Goal: Task Accomplishment & Management: Manage account settings

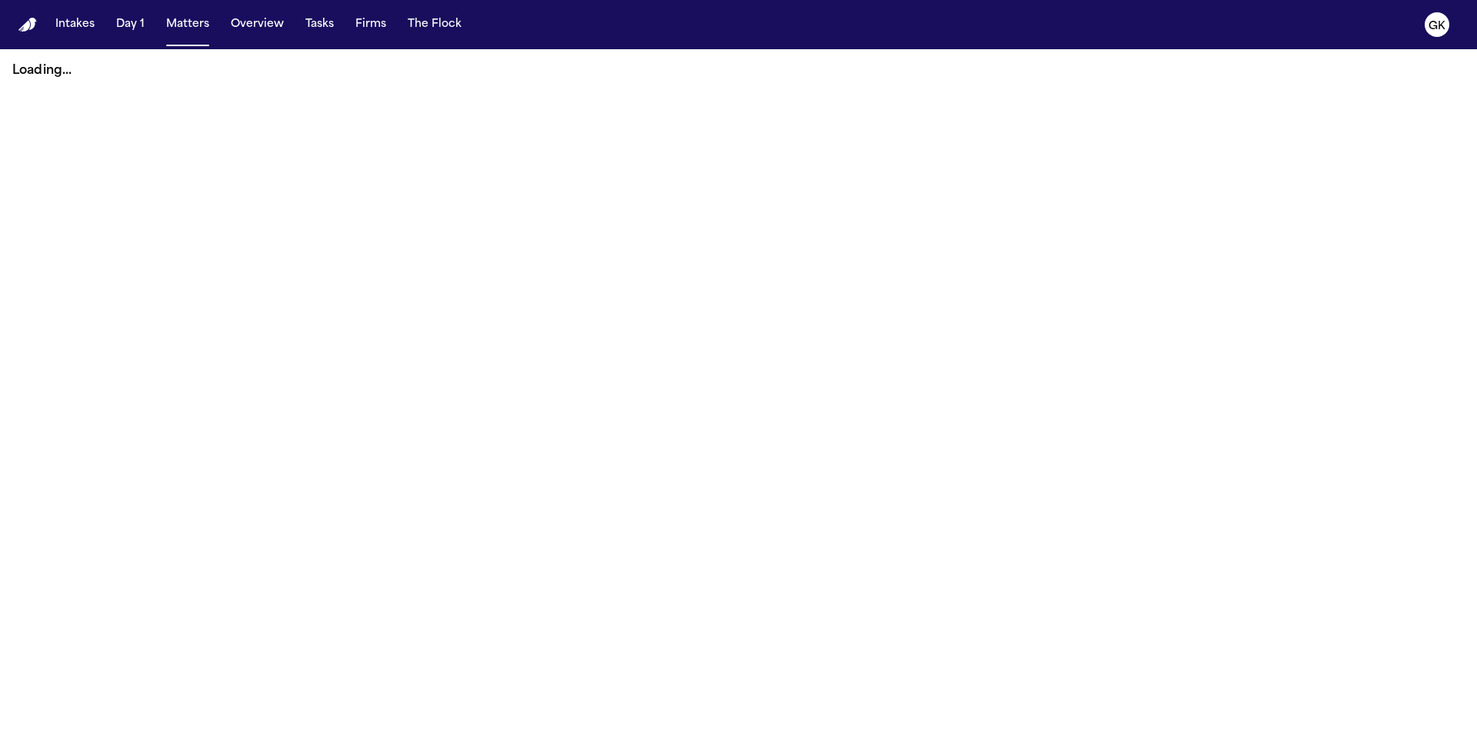
click at [26, 30] on img "Home" at bounding box center [27, 25] width 18 height 15
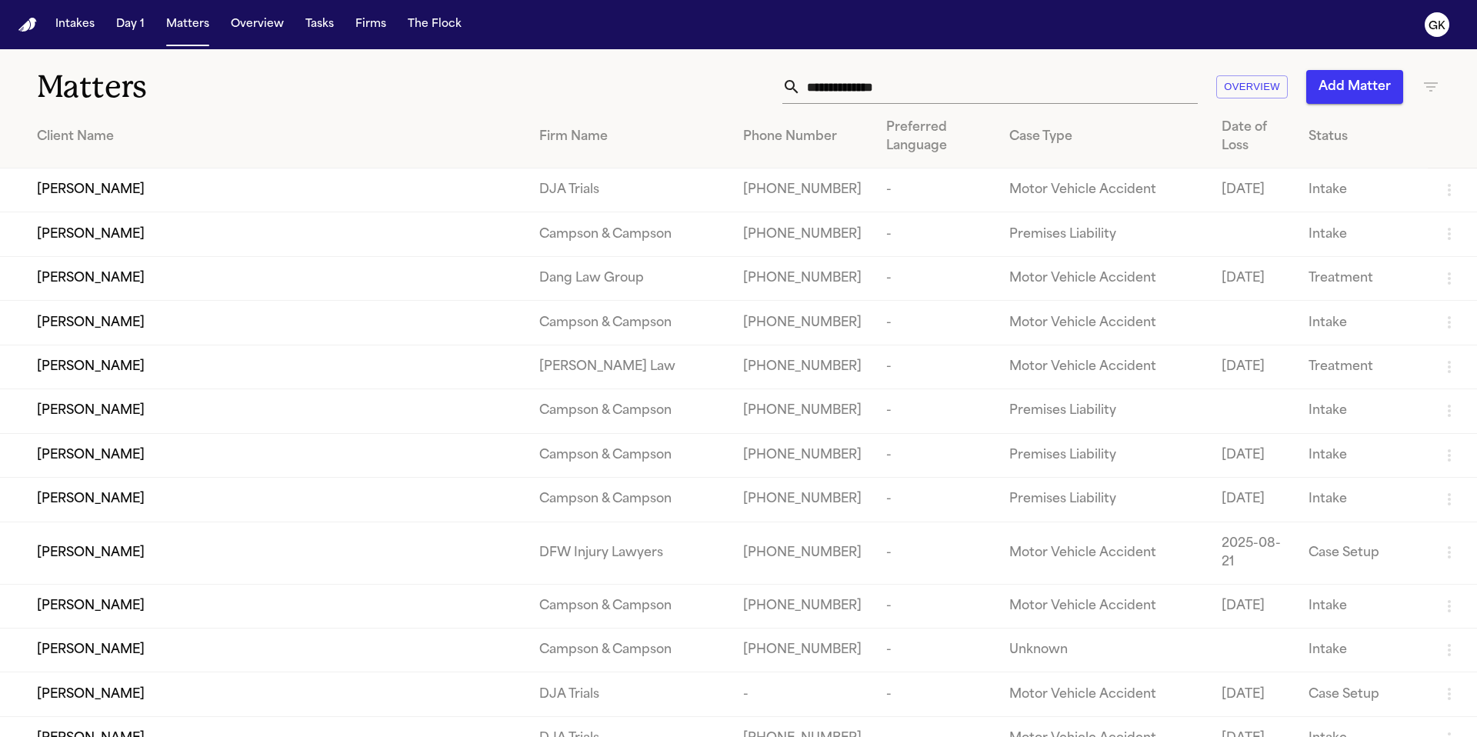
click at [921, 98] on input "text" at bounding box center [999, 87] width 397 height 34
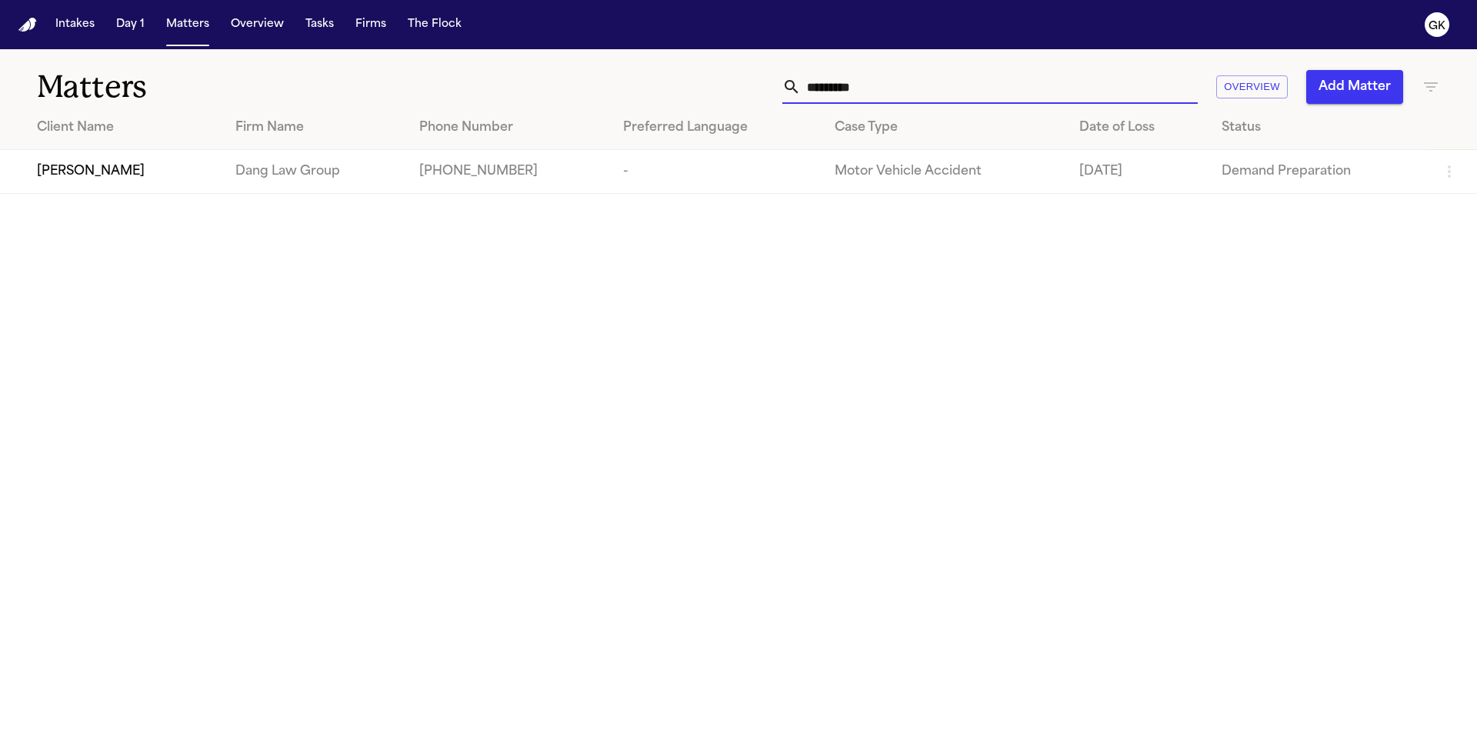
type input "**********"
drag, startPoint x: 893, startPoint y: 85, endPoint x: 650, endPoint y: 23, distance: 250.9
click at [650, 23] on div "**********" at bounding box center [738, 368] width 1477 height 737
type input "**********"
click at [445, 162] on td "[PHONE_NUMBER]" at bounding box center [515, 172] width 206 height 44
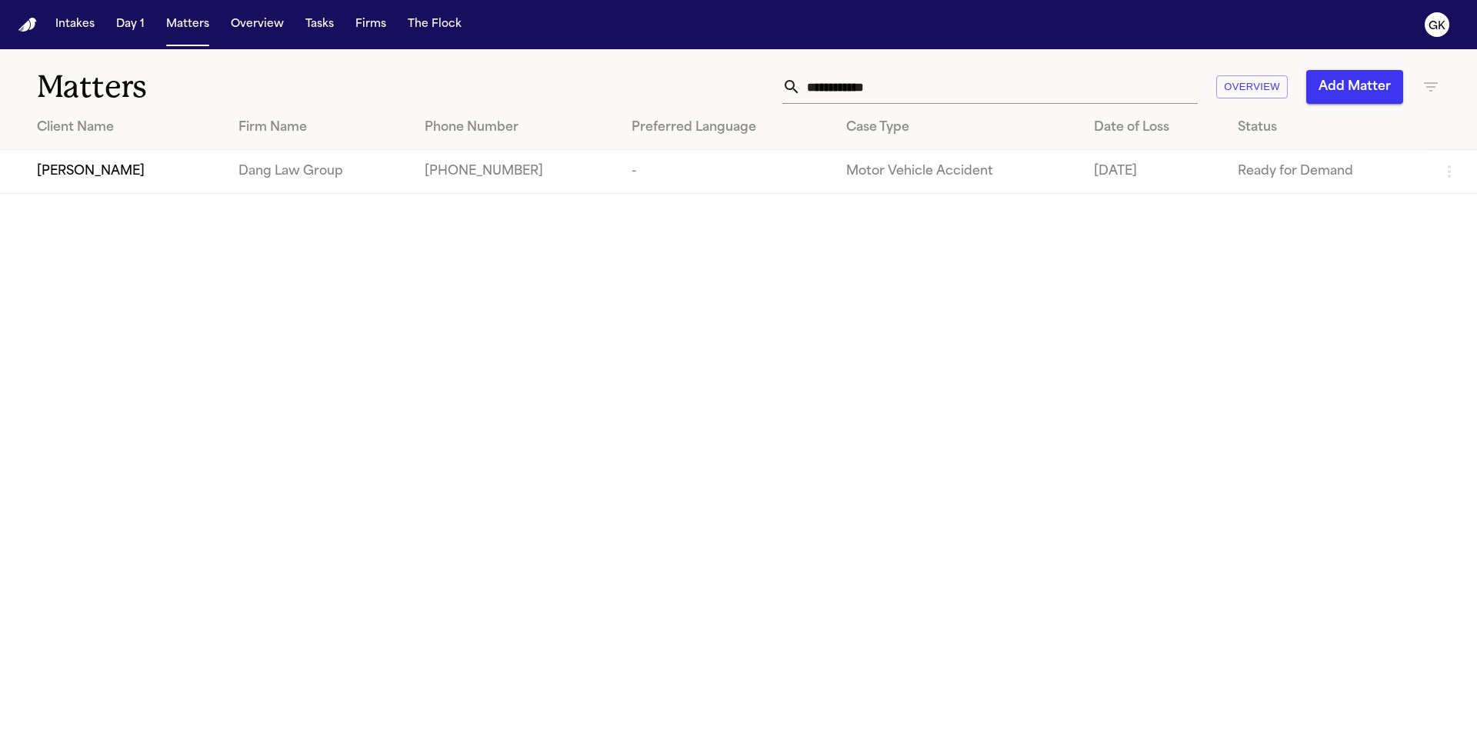
click at [171, 175] on div "[PERSON_NAME]" at bounding box center [125, 171] width 177 height 18
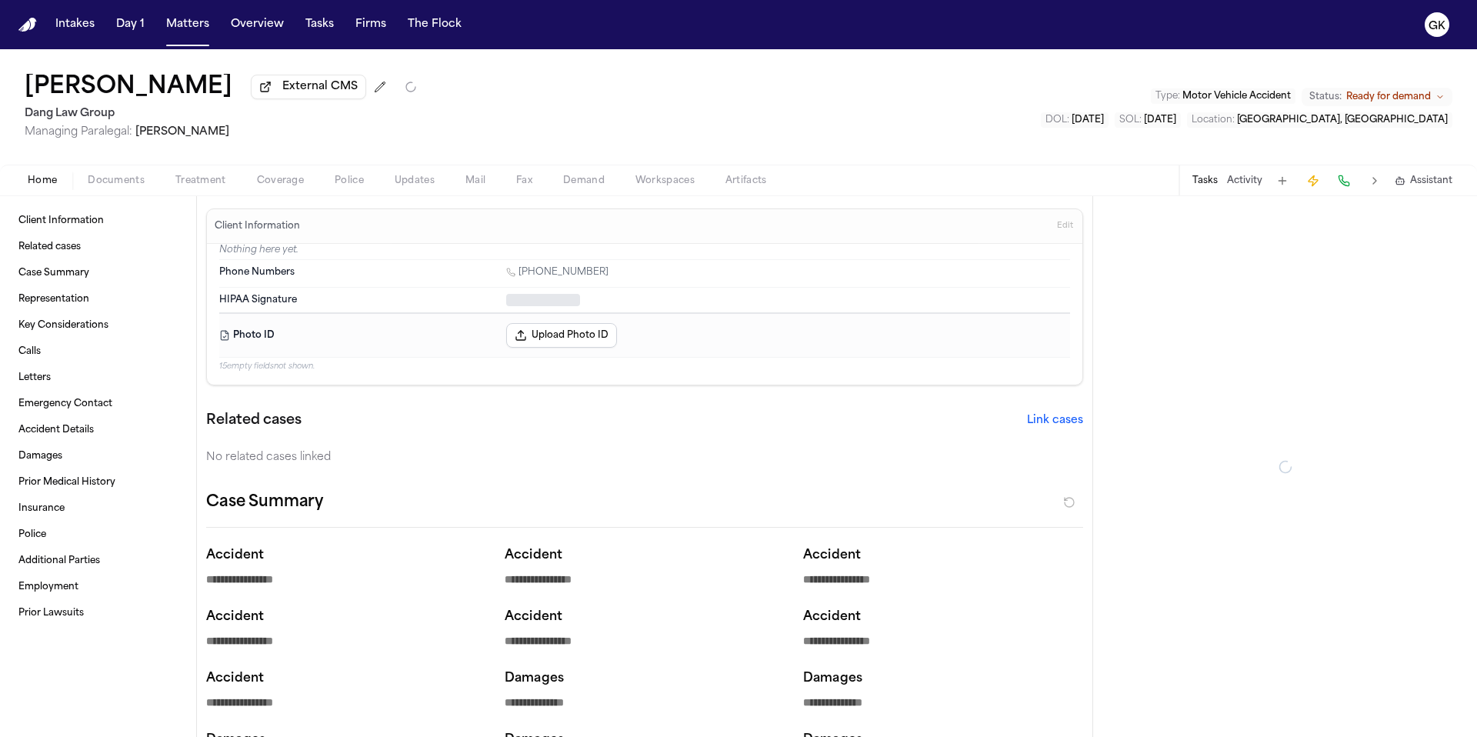
type textarea "*"
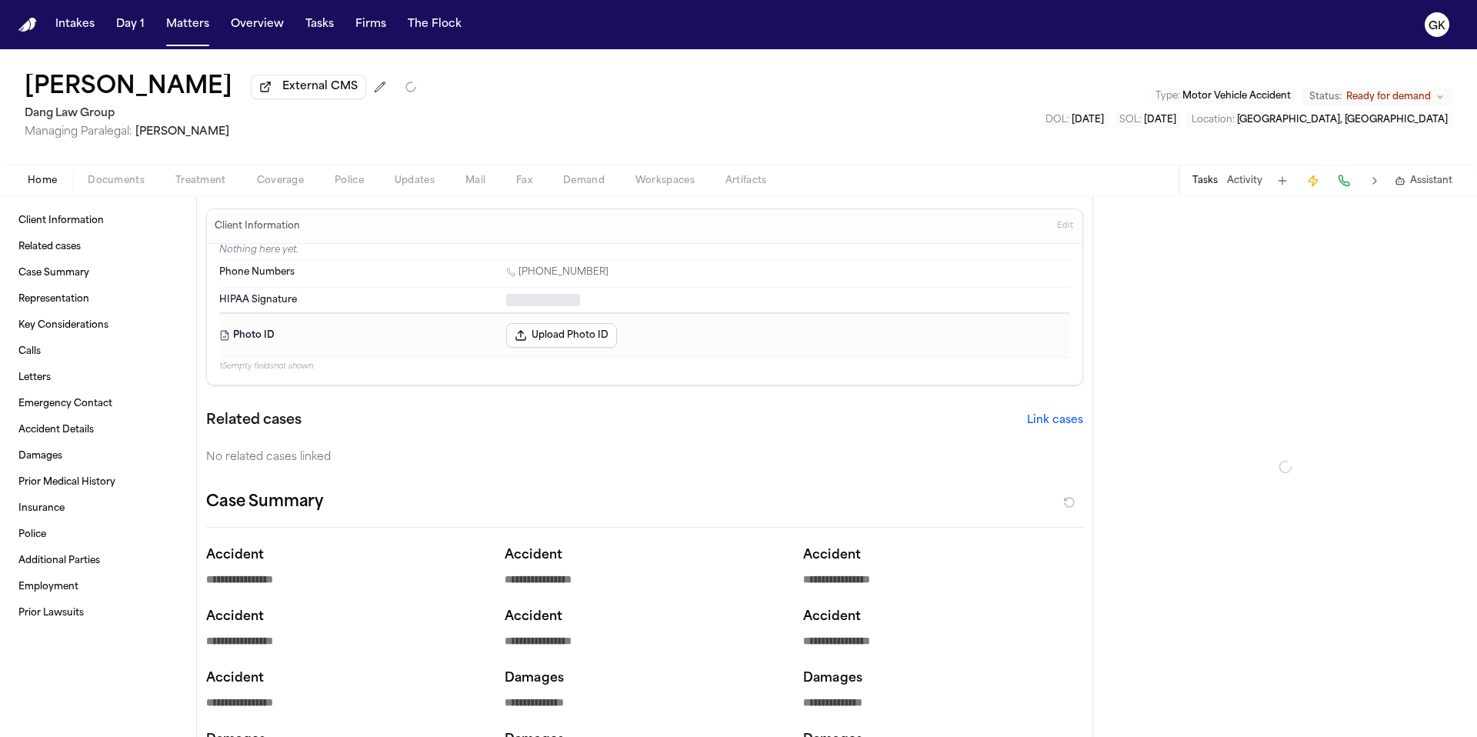
type textarea "*"
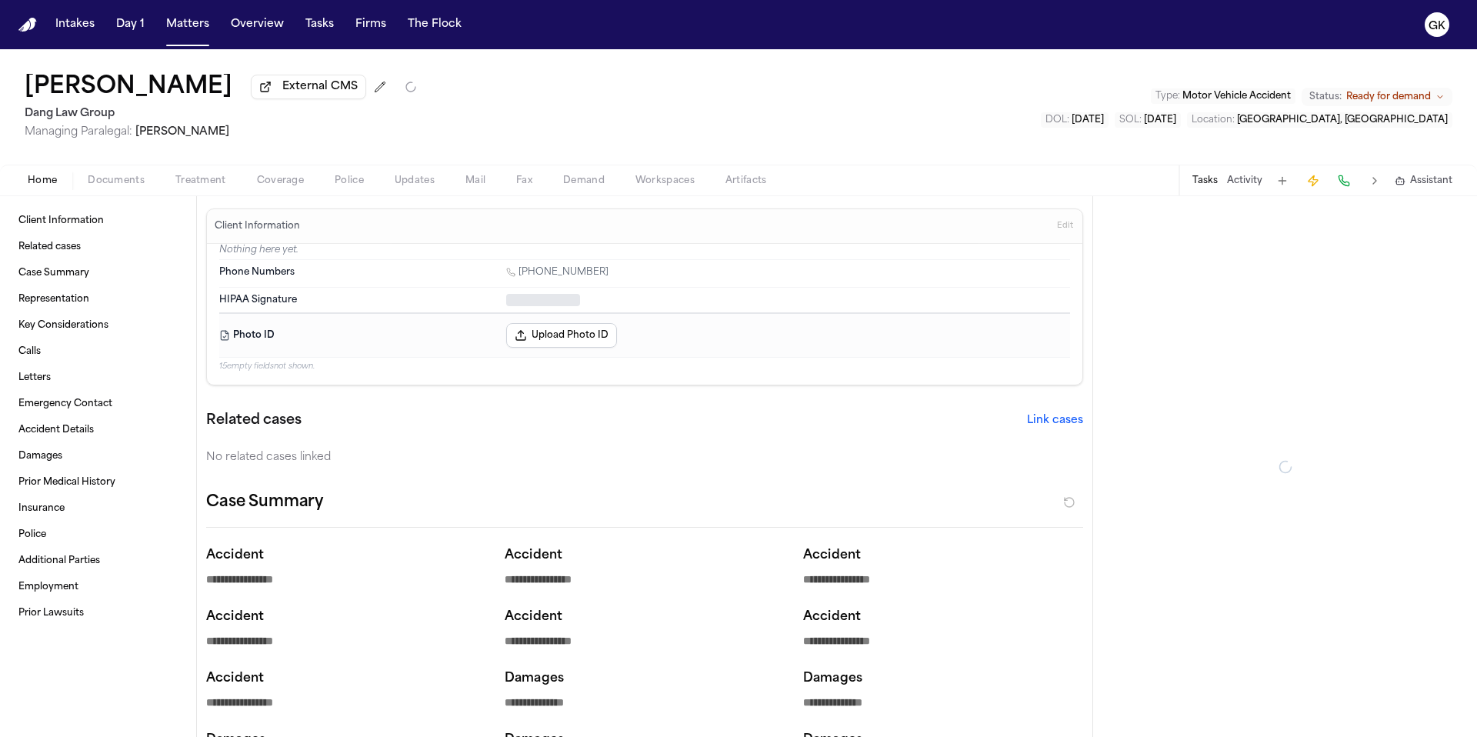
type textarea "*"
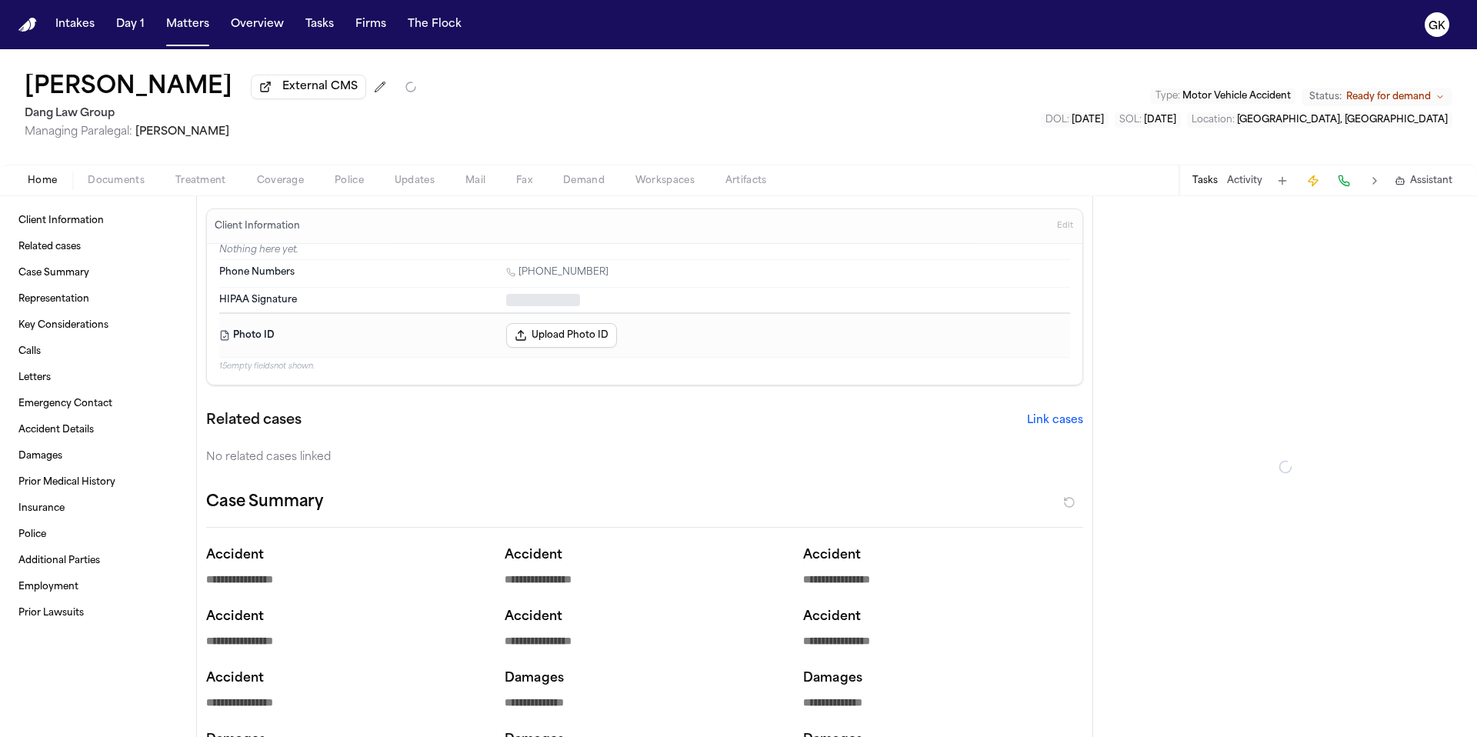
type textarea "*"
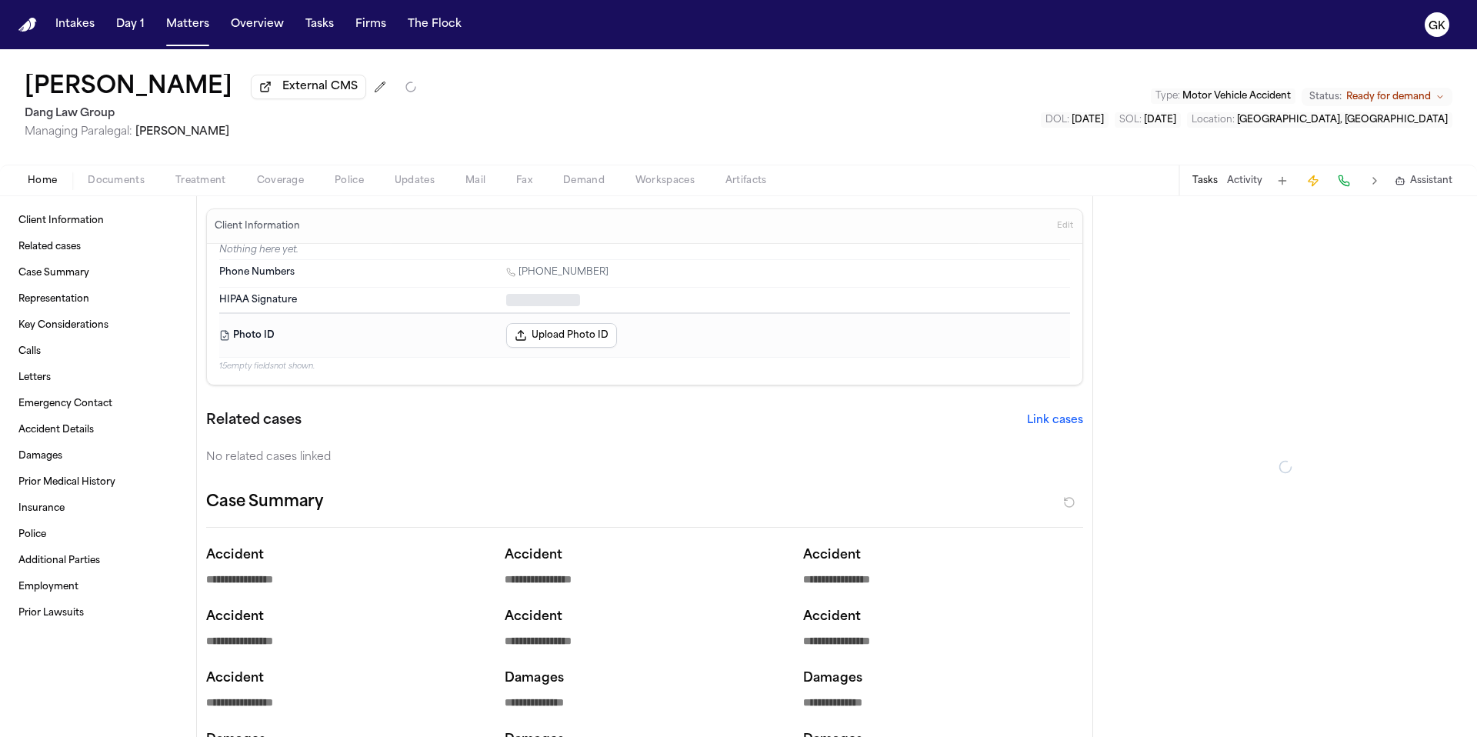
type textarea "*"
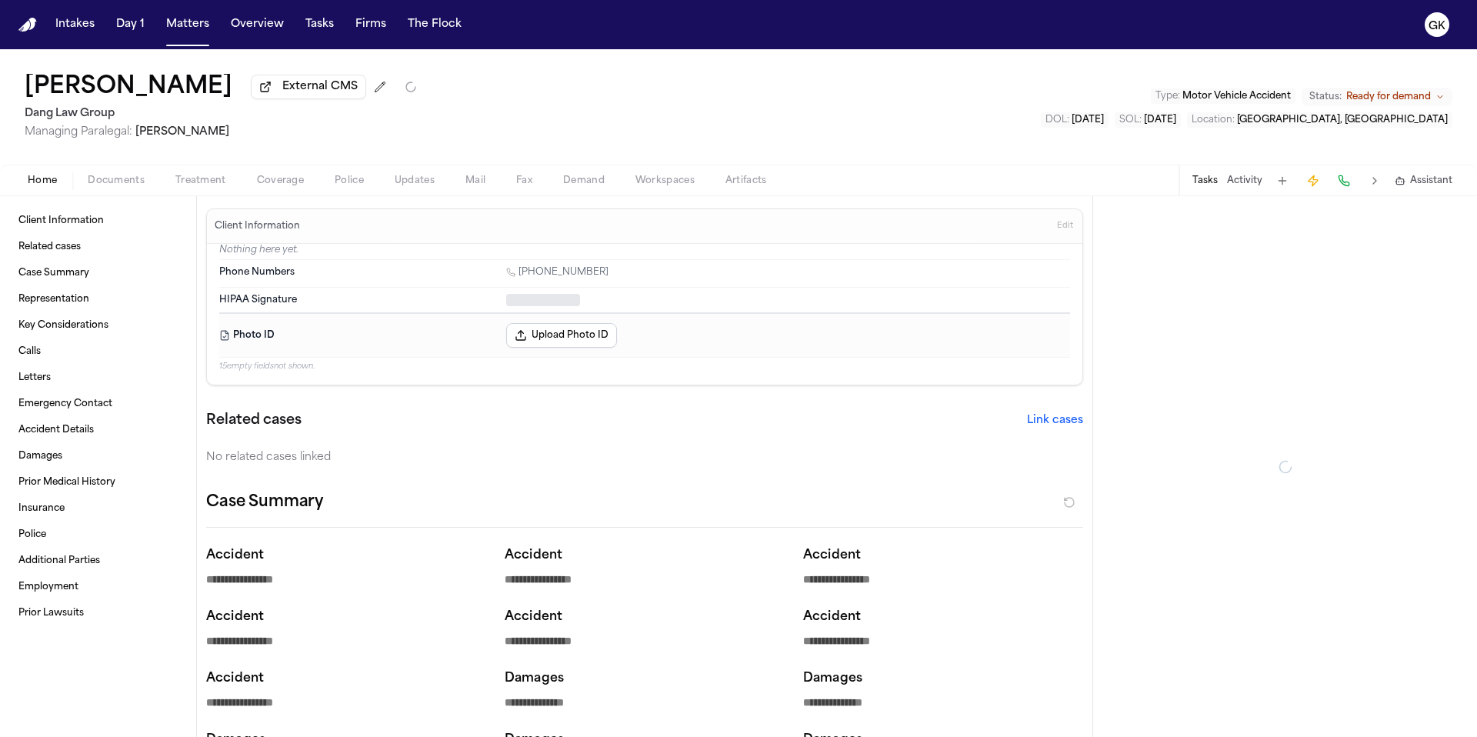
type textarea "*"
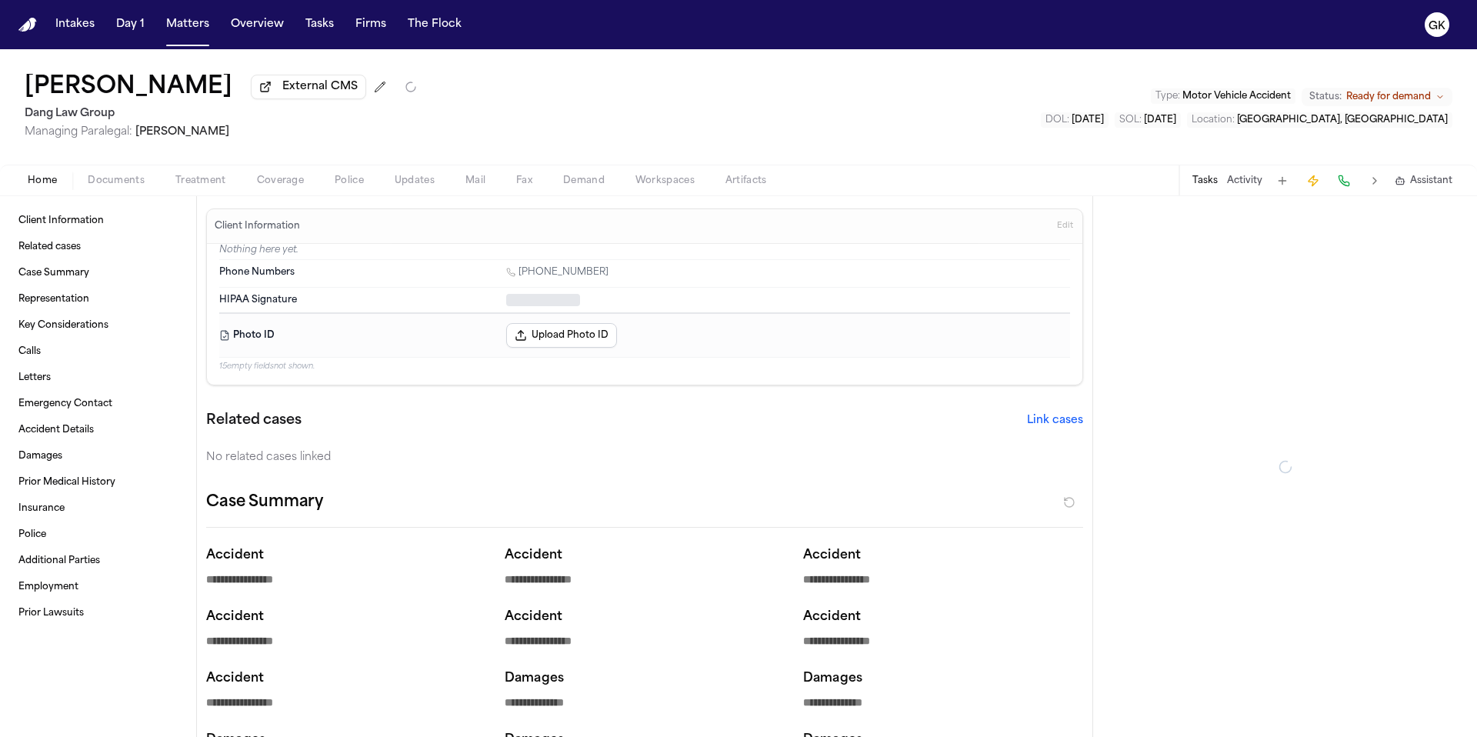
type textarea "*"
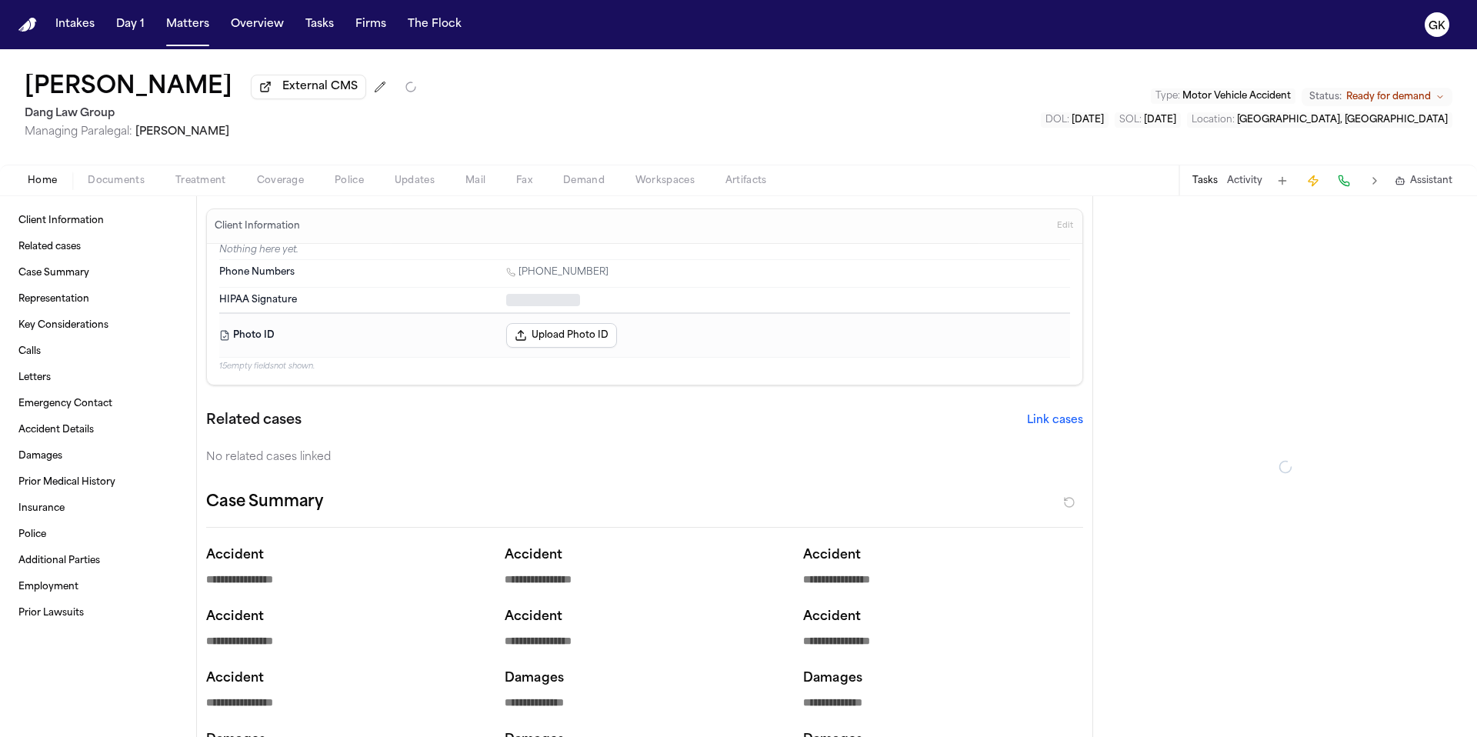
type textarea "*"
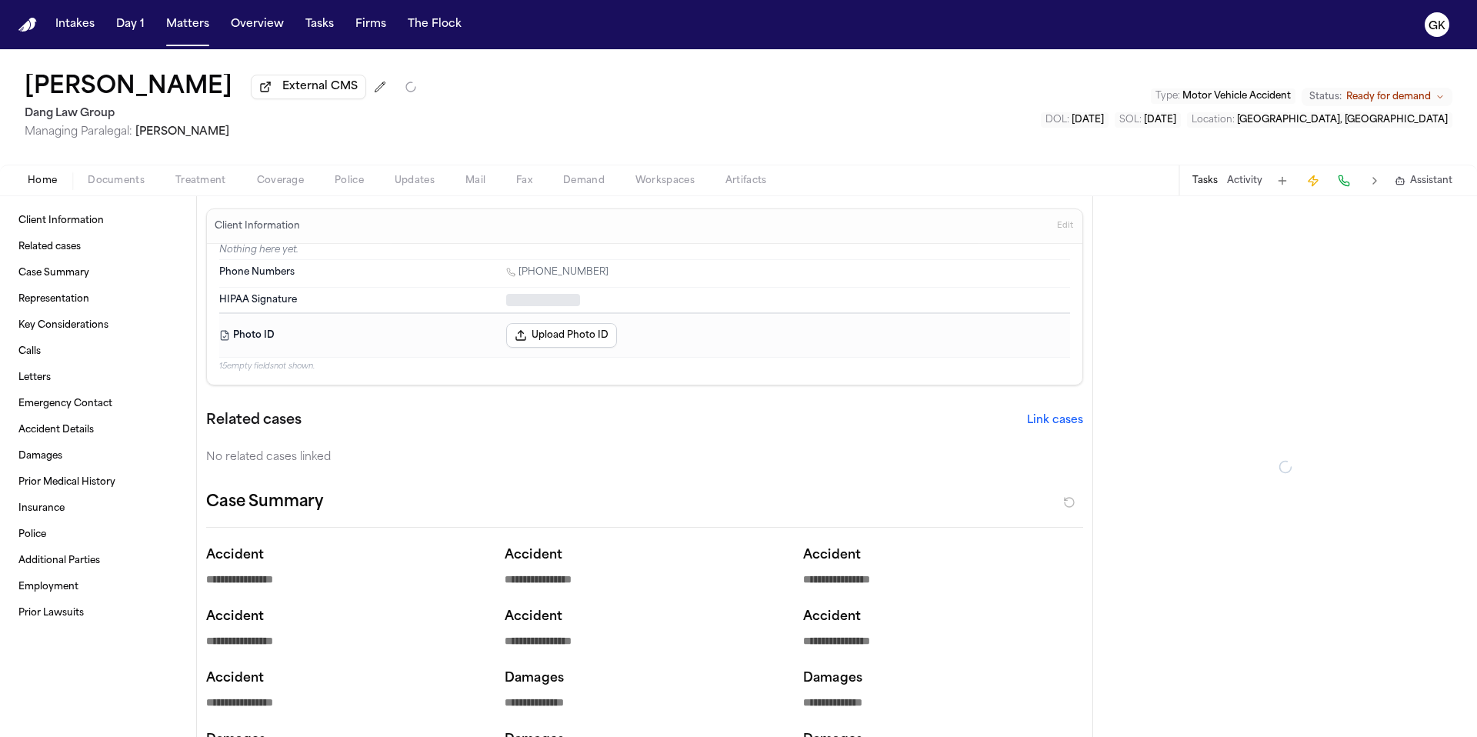
type textarea "*"
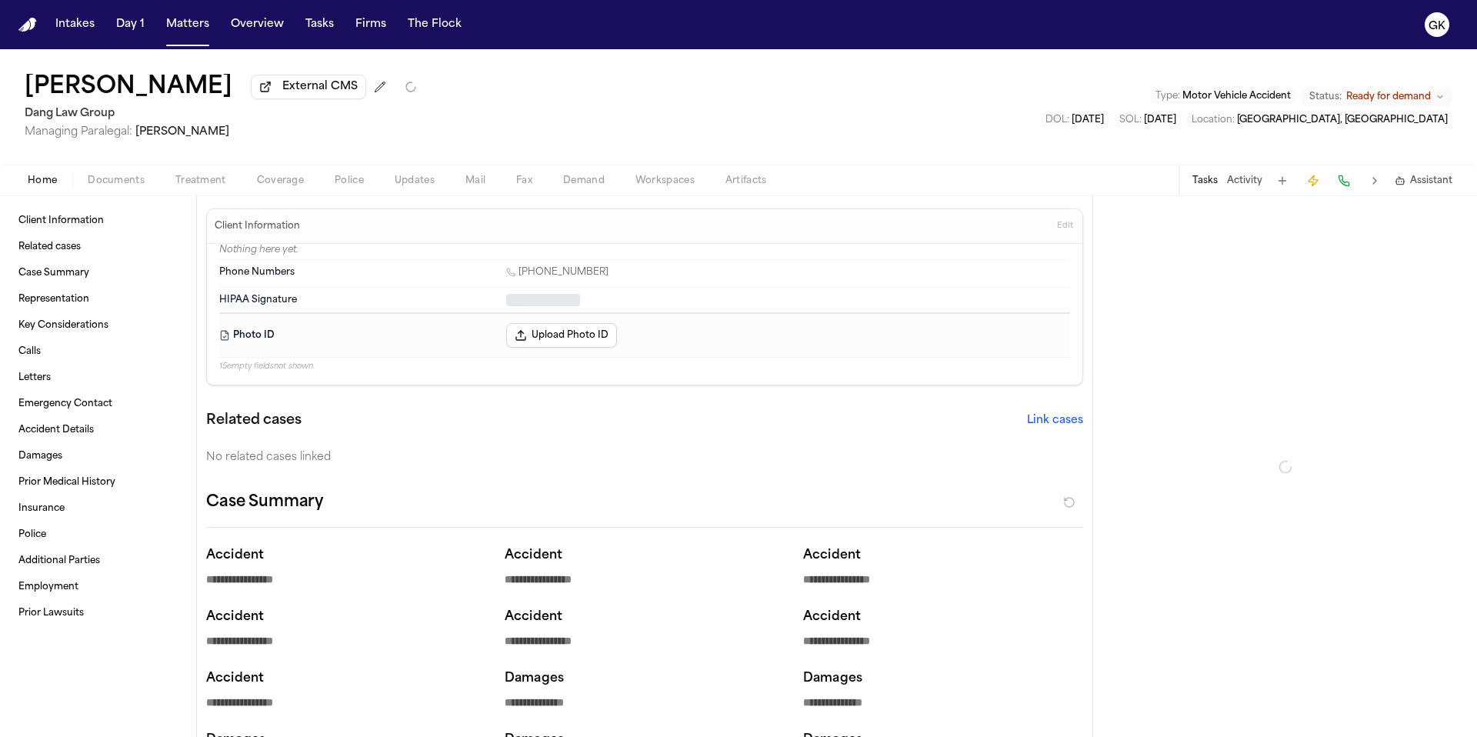
type textarea "*"
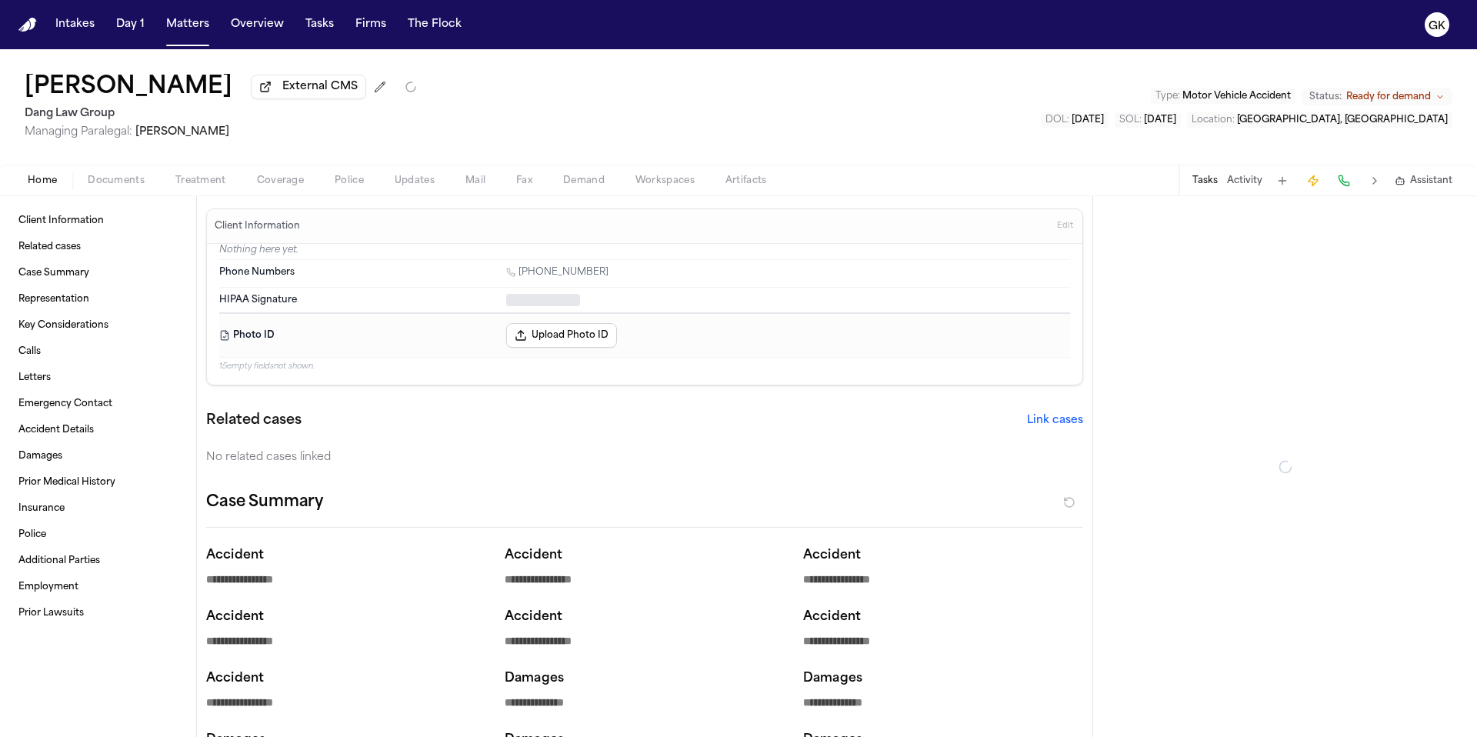
type textarea "*"
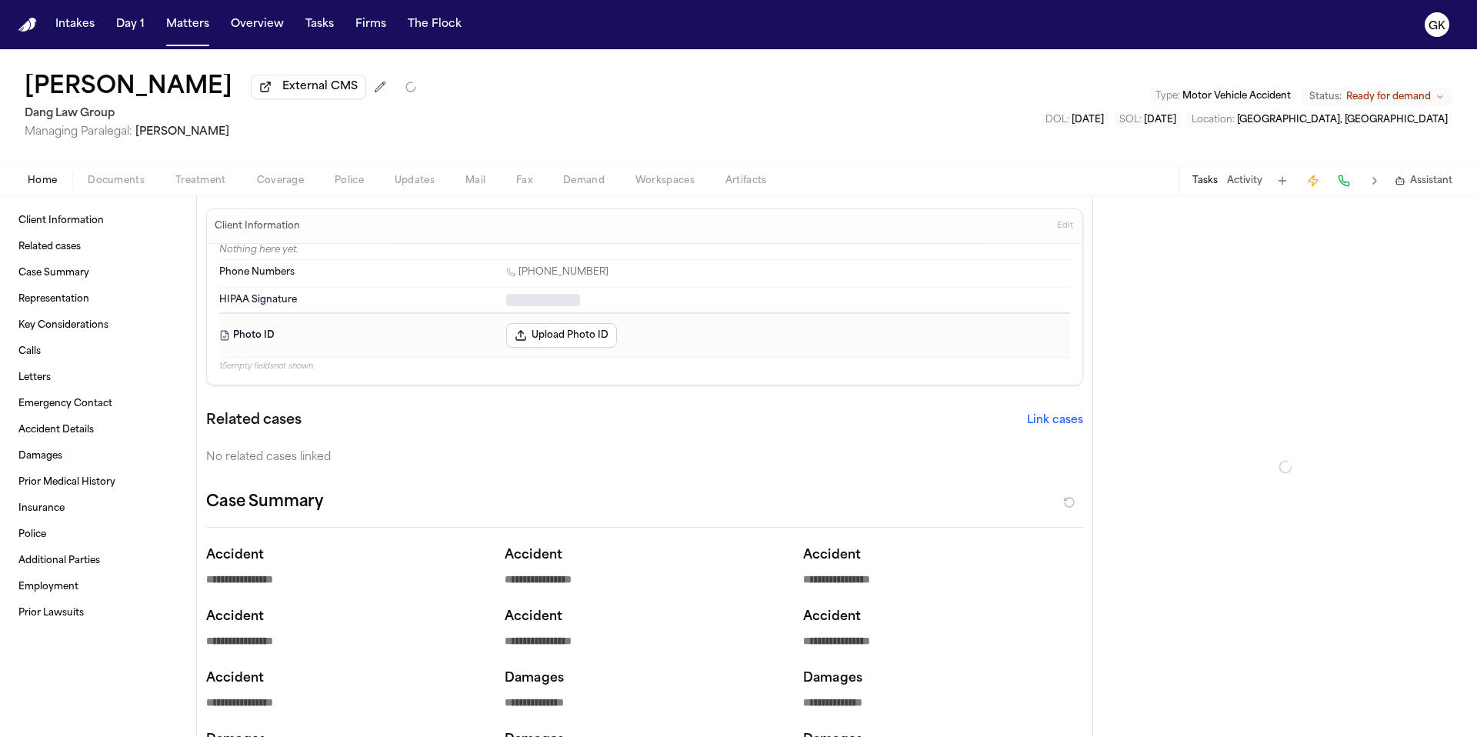
type textarea "*"
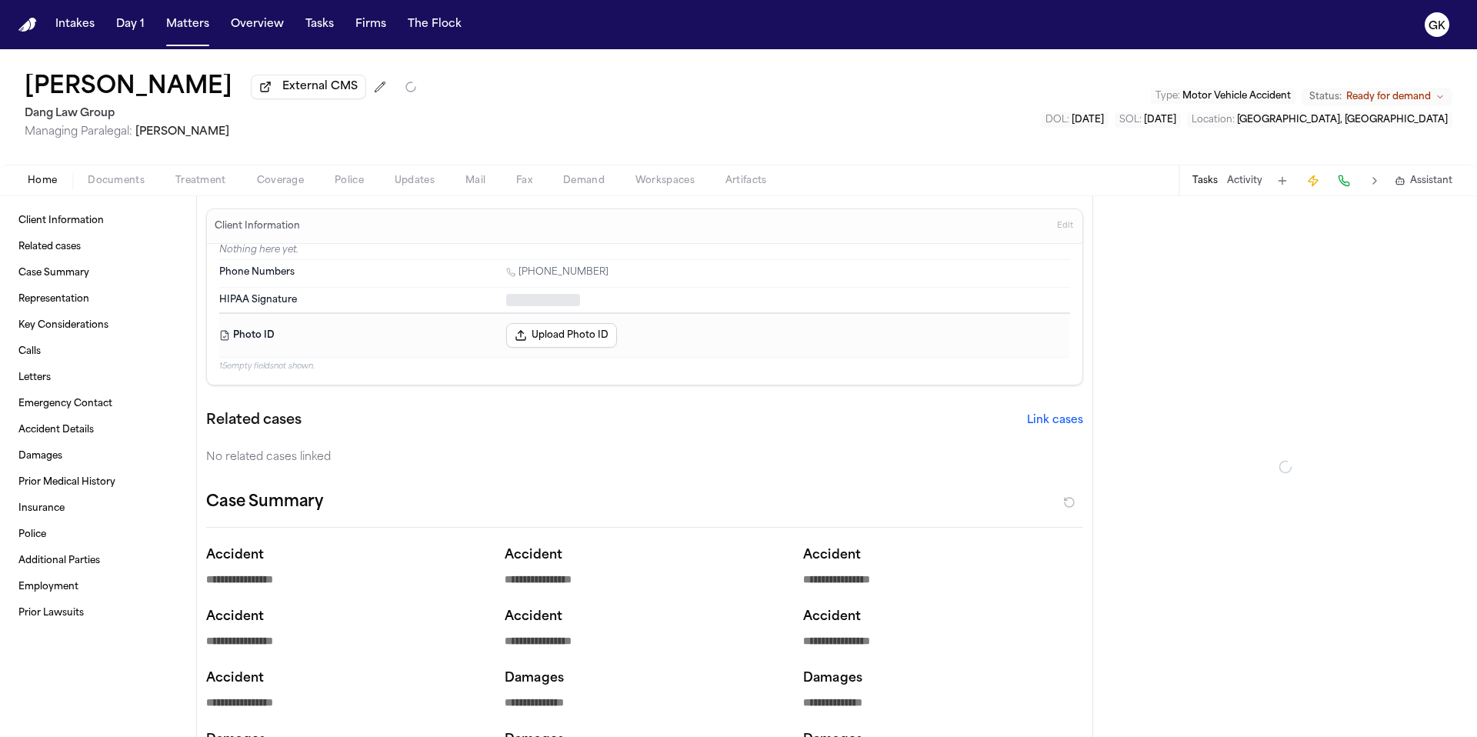
type textarea "*"
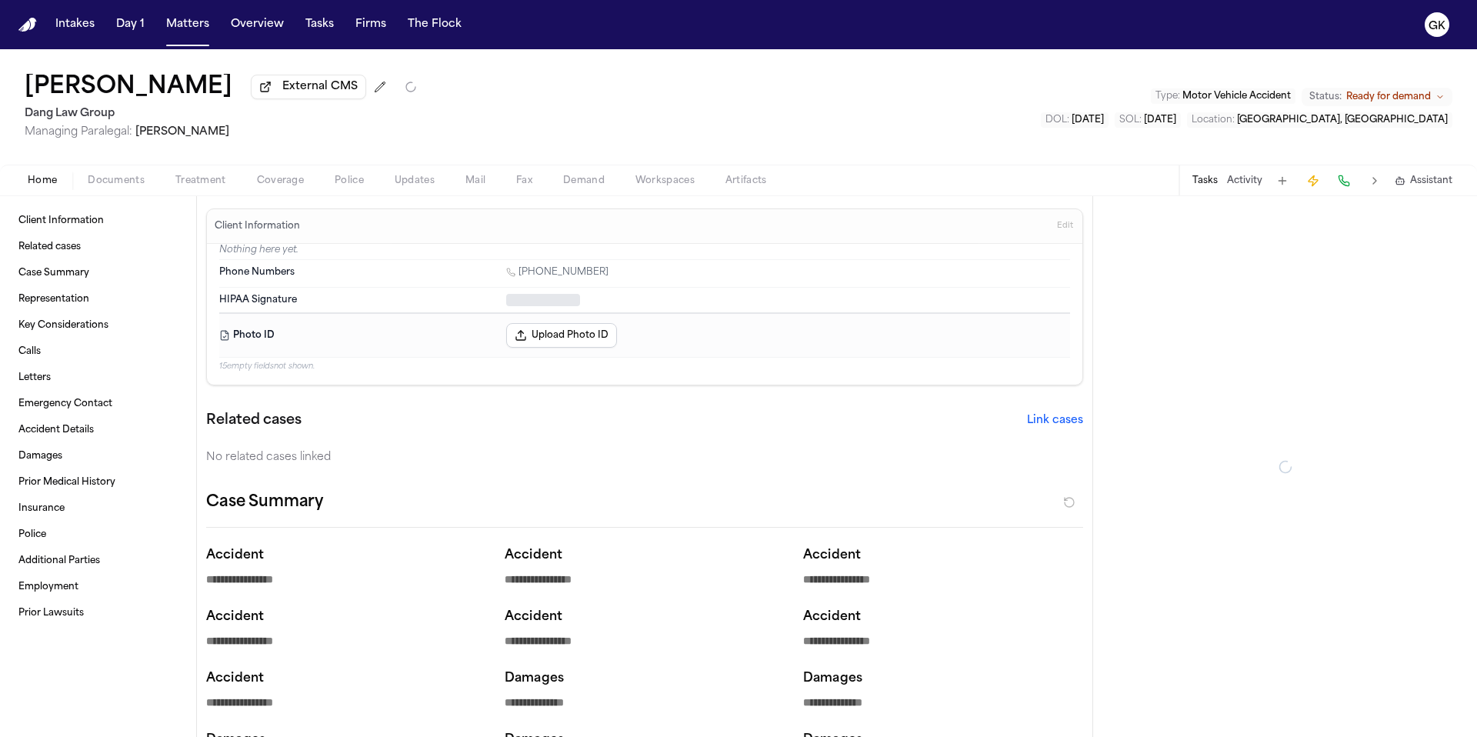
type textarea "*"
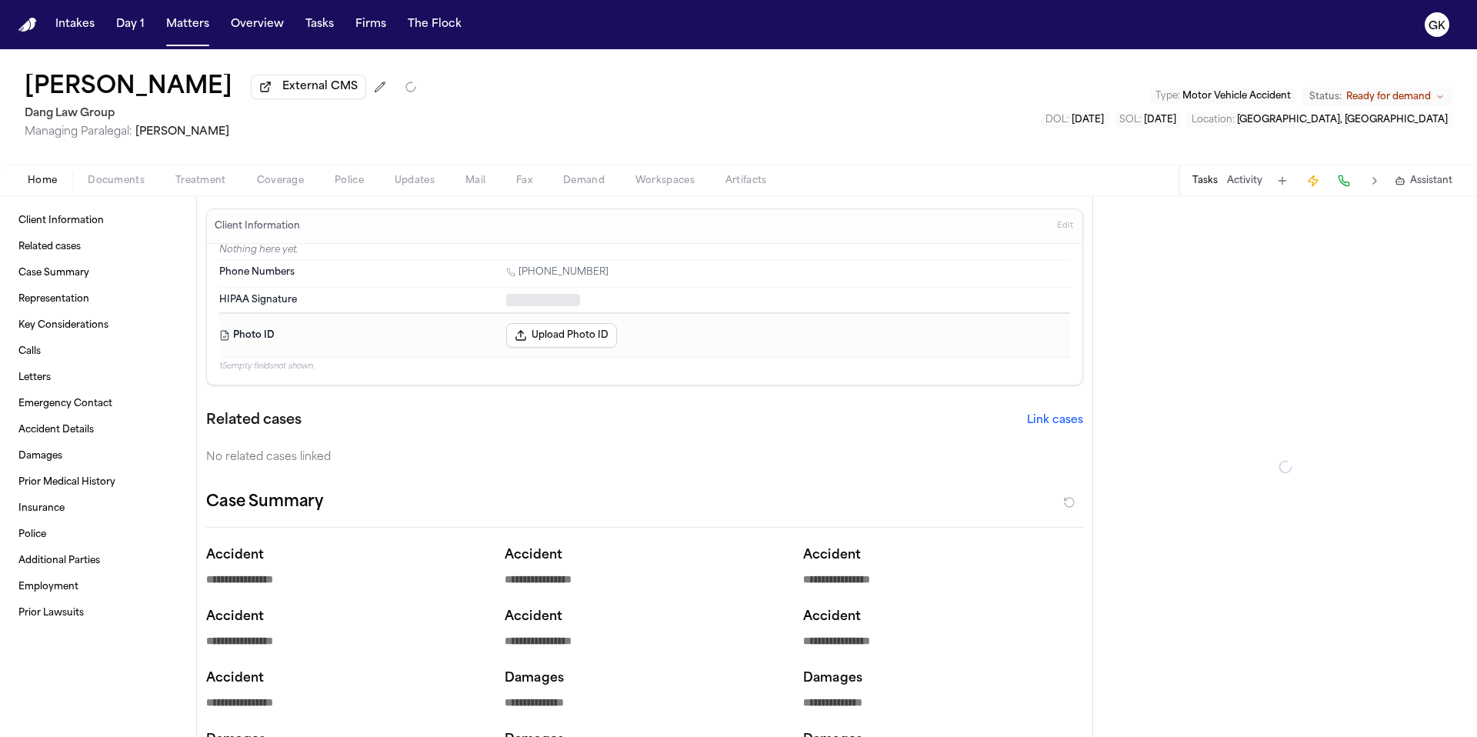
type textarea "*"
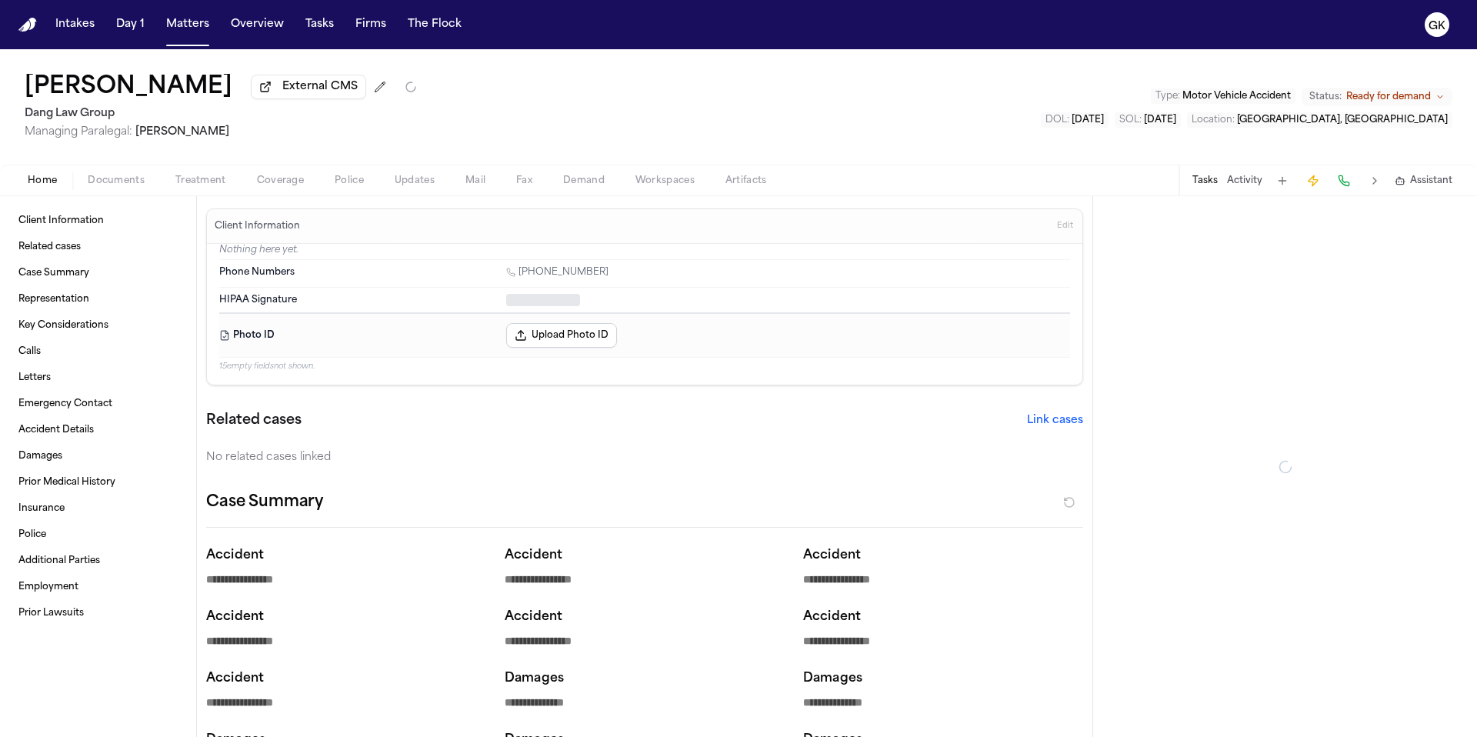
type textarea "*"
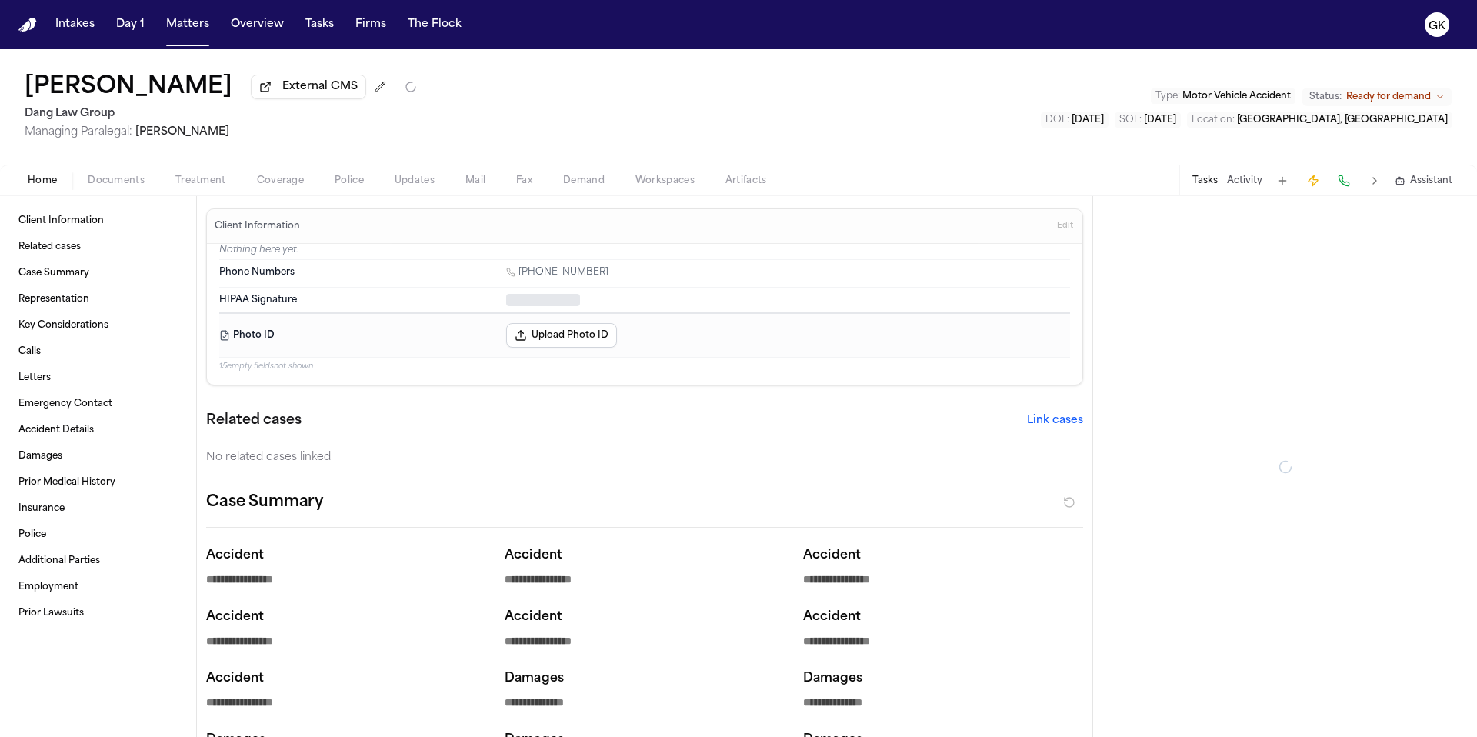
type textarea "*"
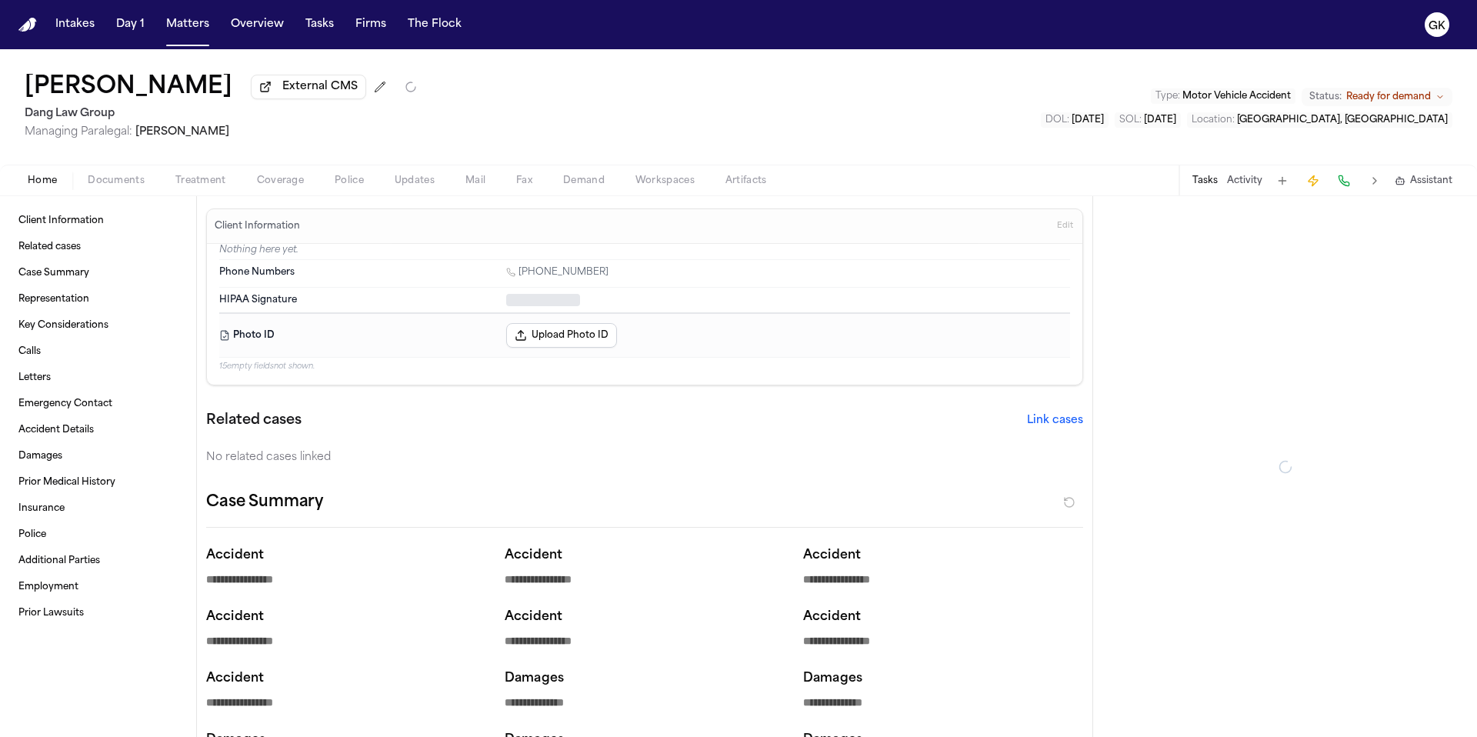
type textarea "*"
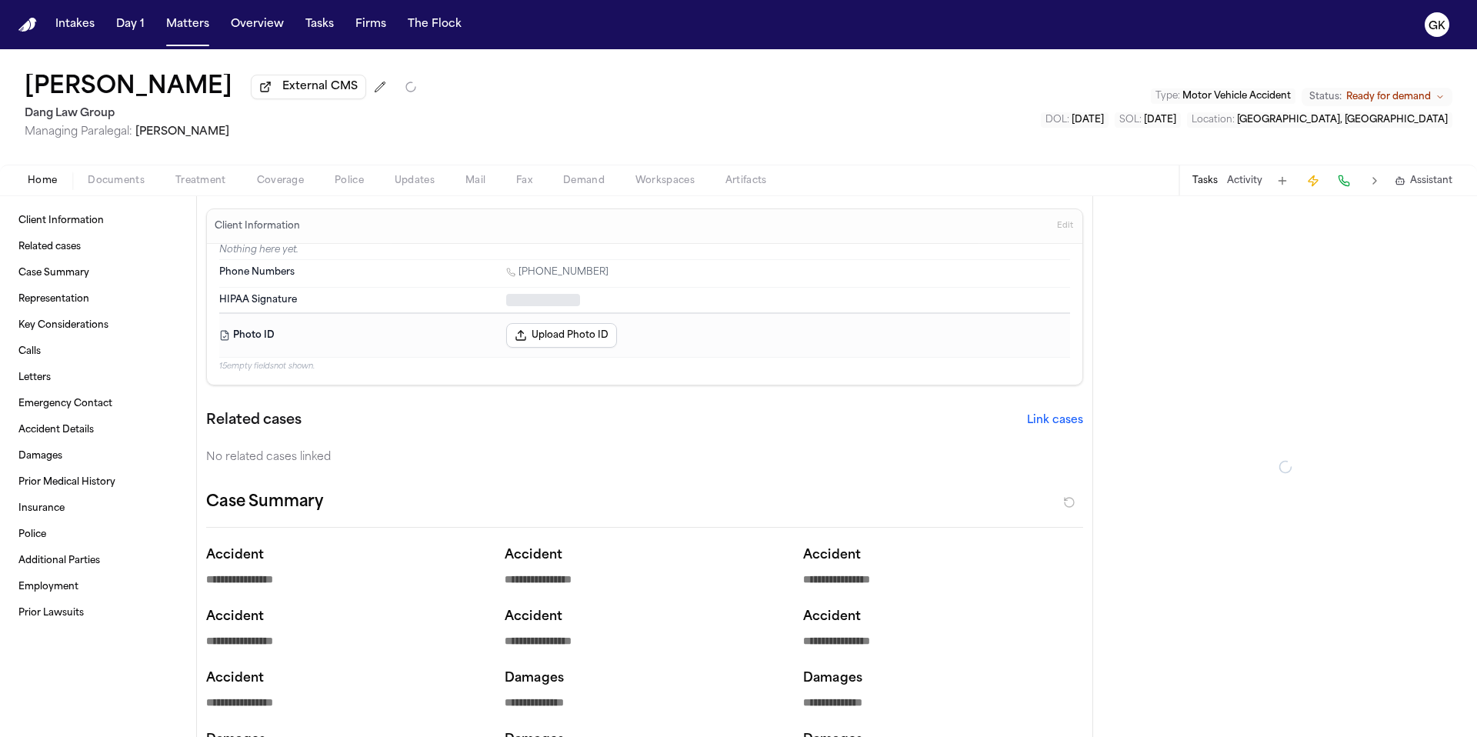
type textarea "*"
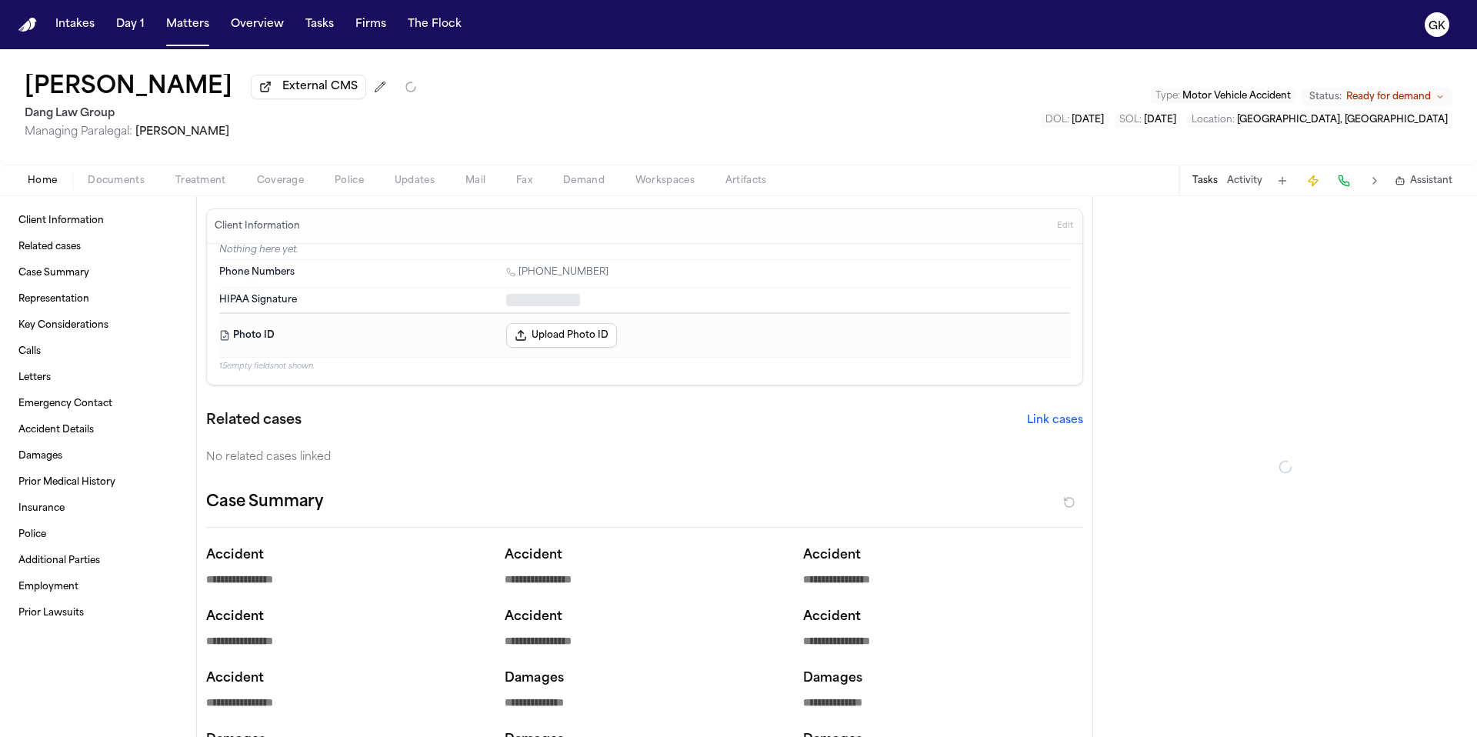
type textarea "*"
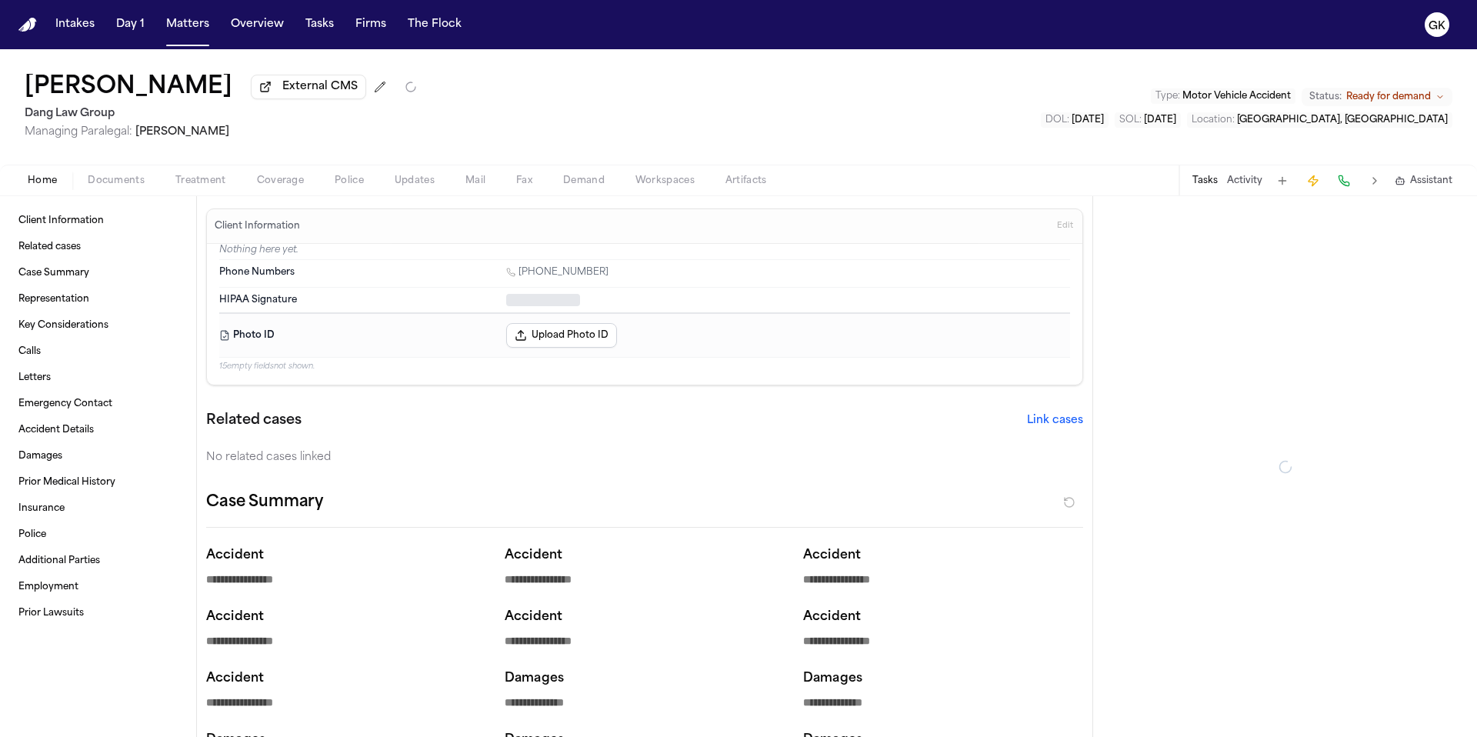
type textarea "*"
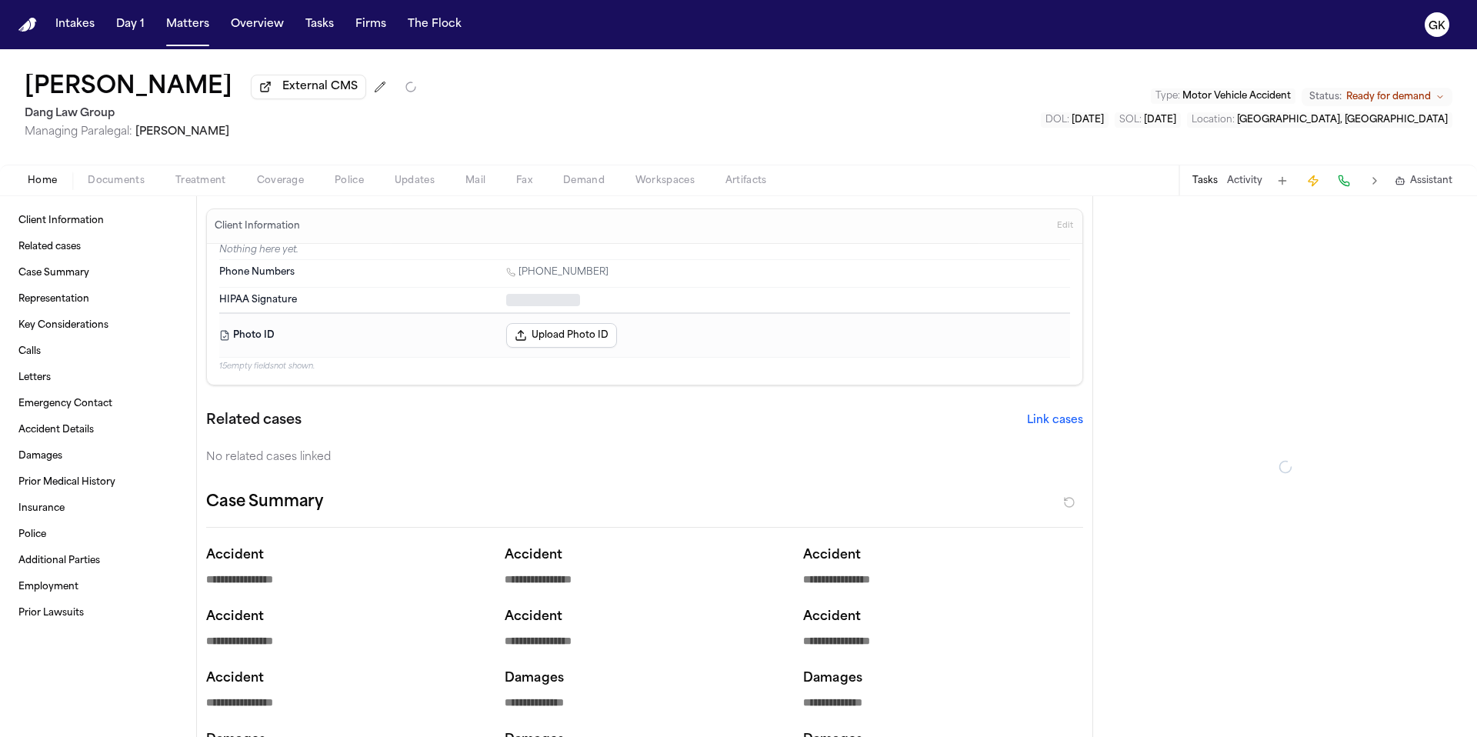
type textarea "*"
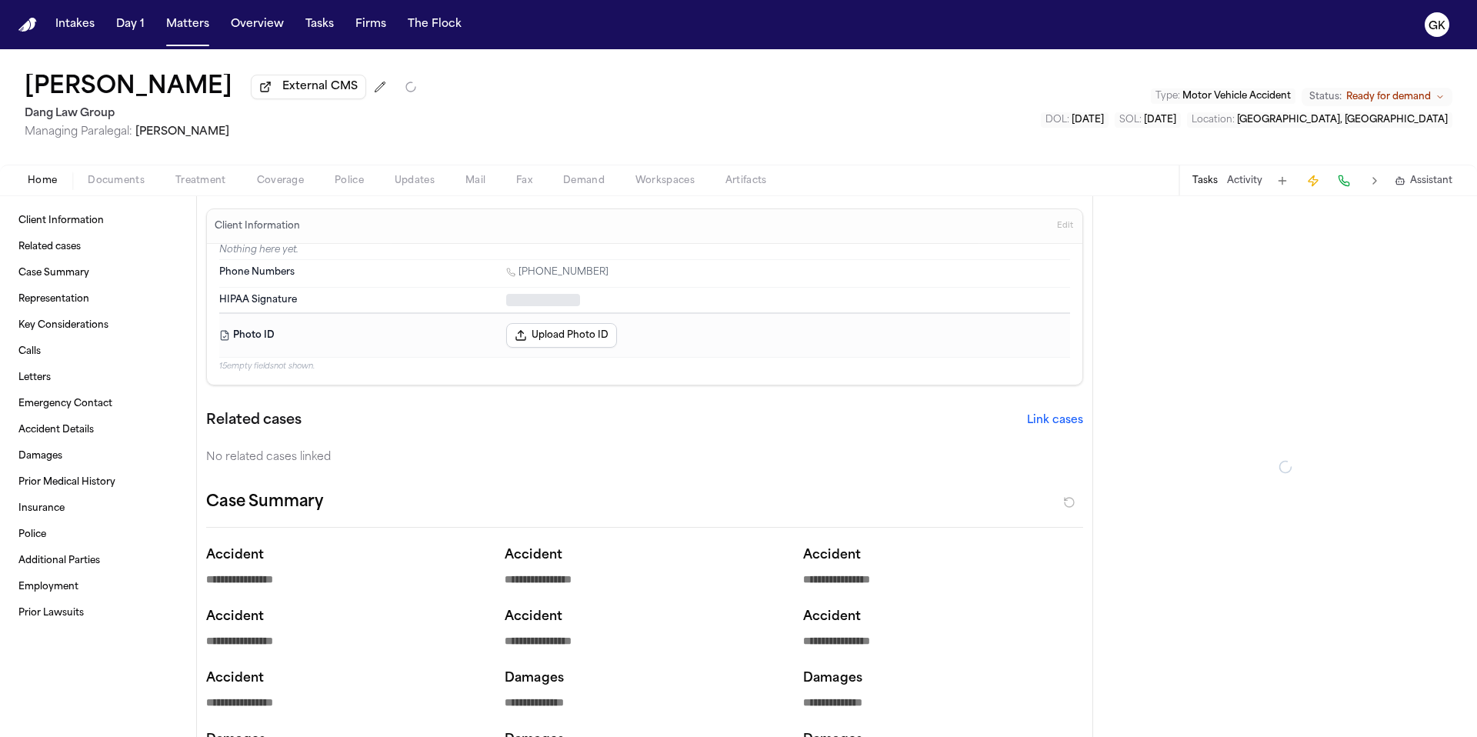
type textarea "*"
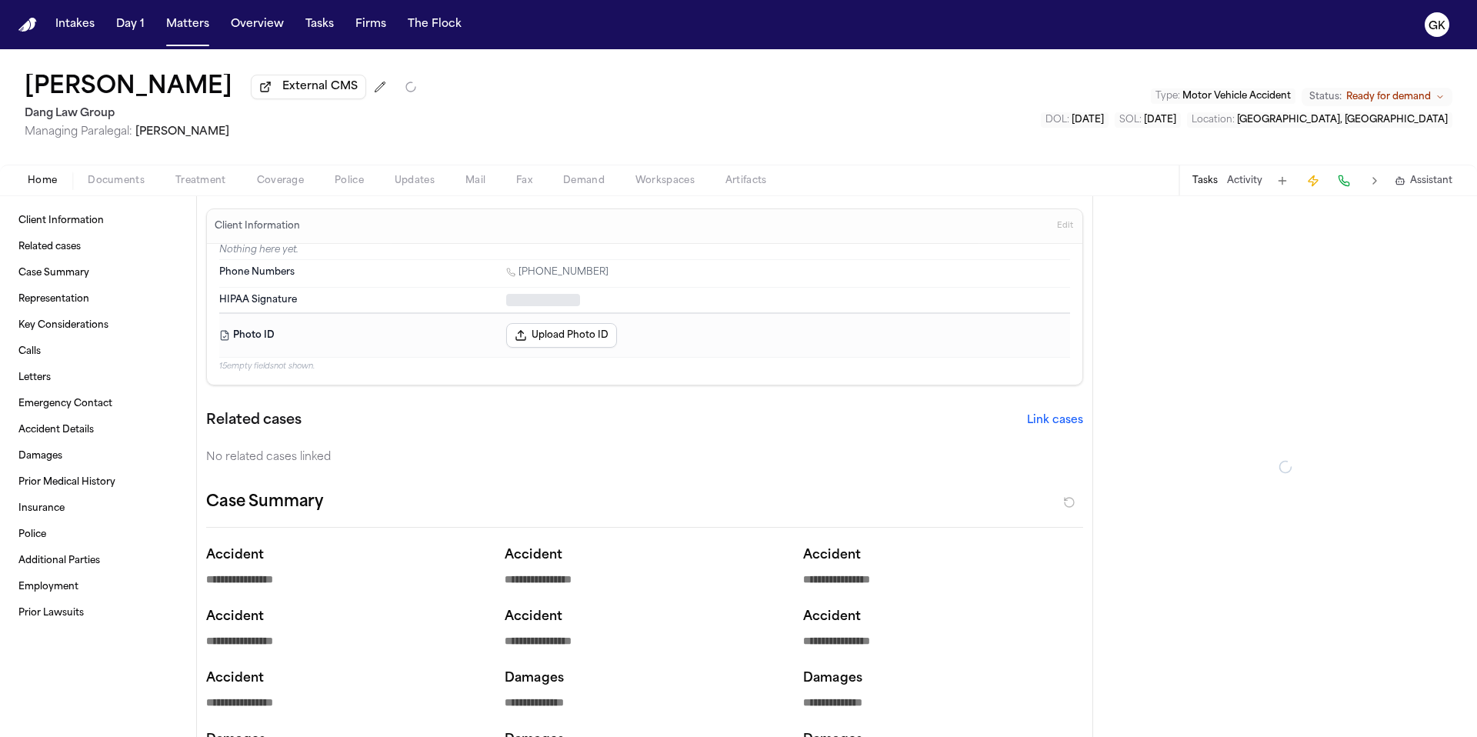
type textarea "*"
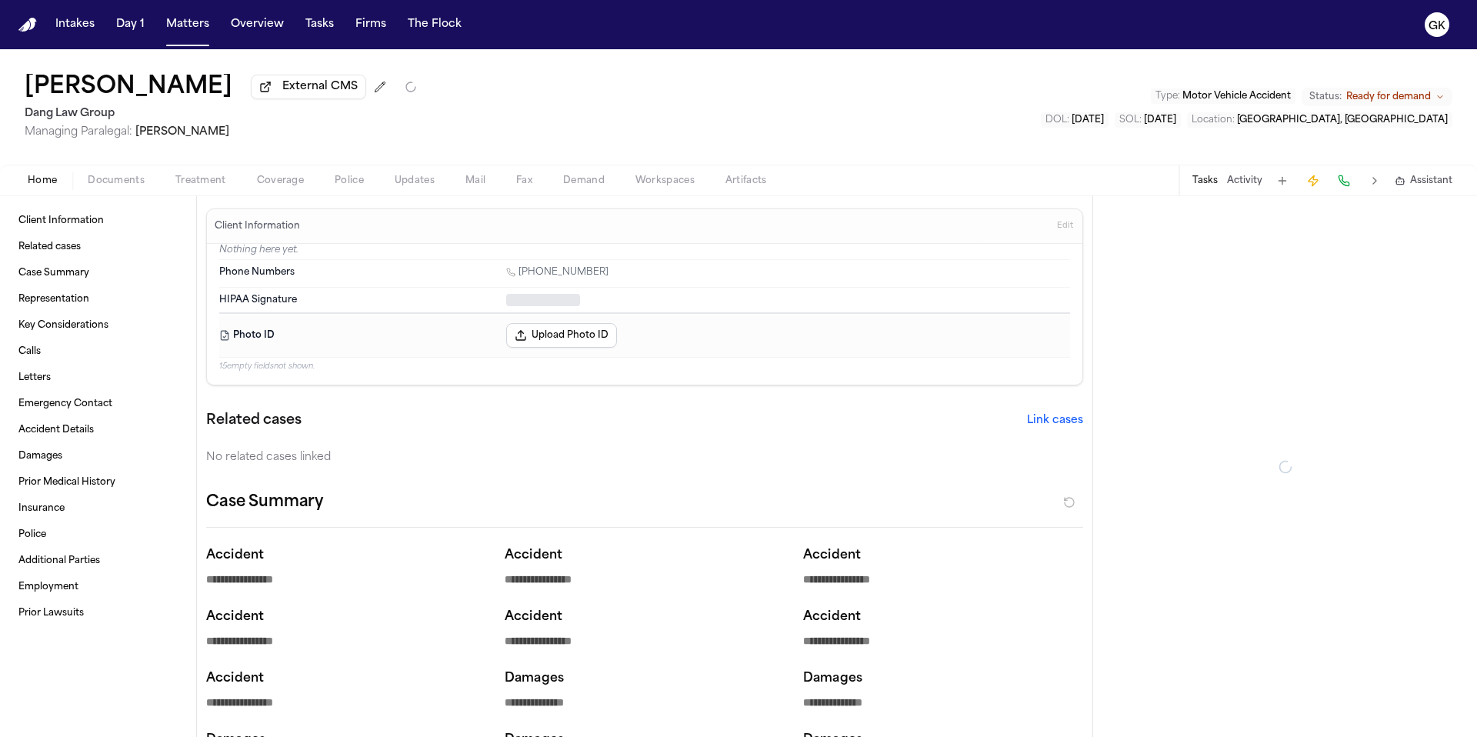
type textarea "*"
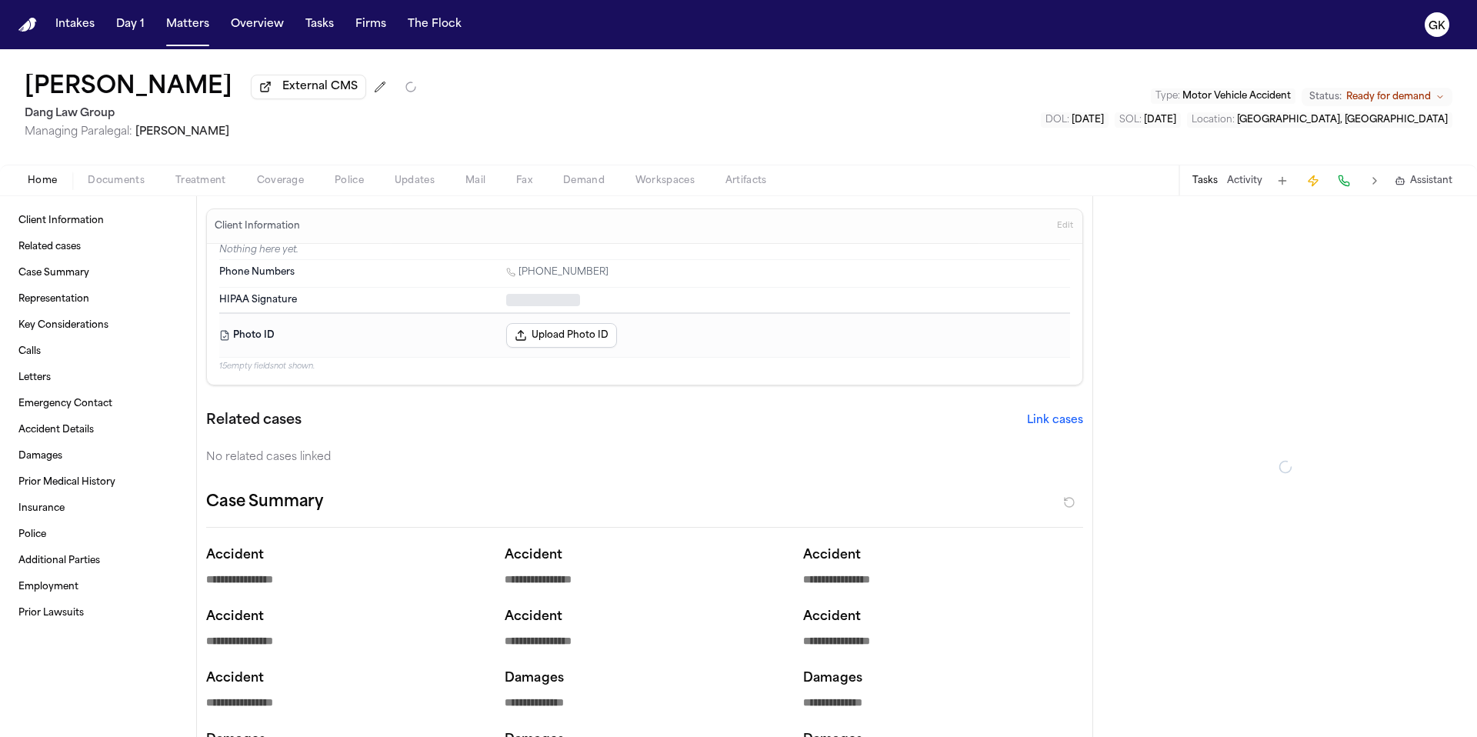
type textarea "*"
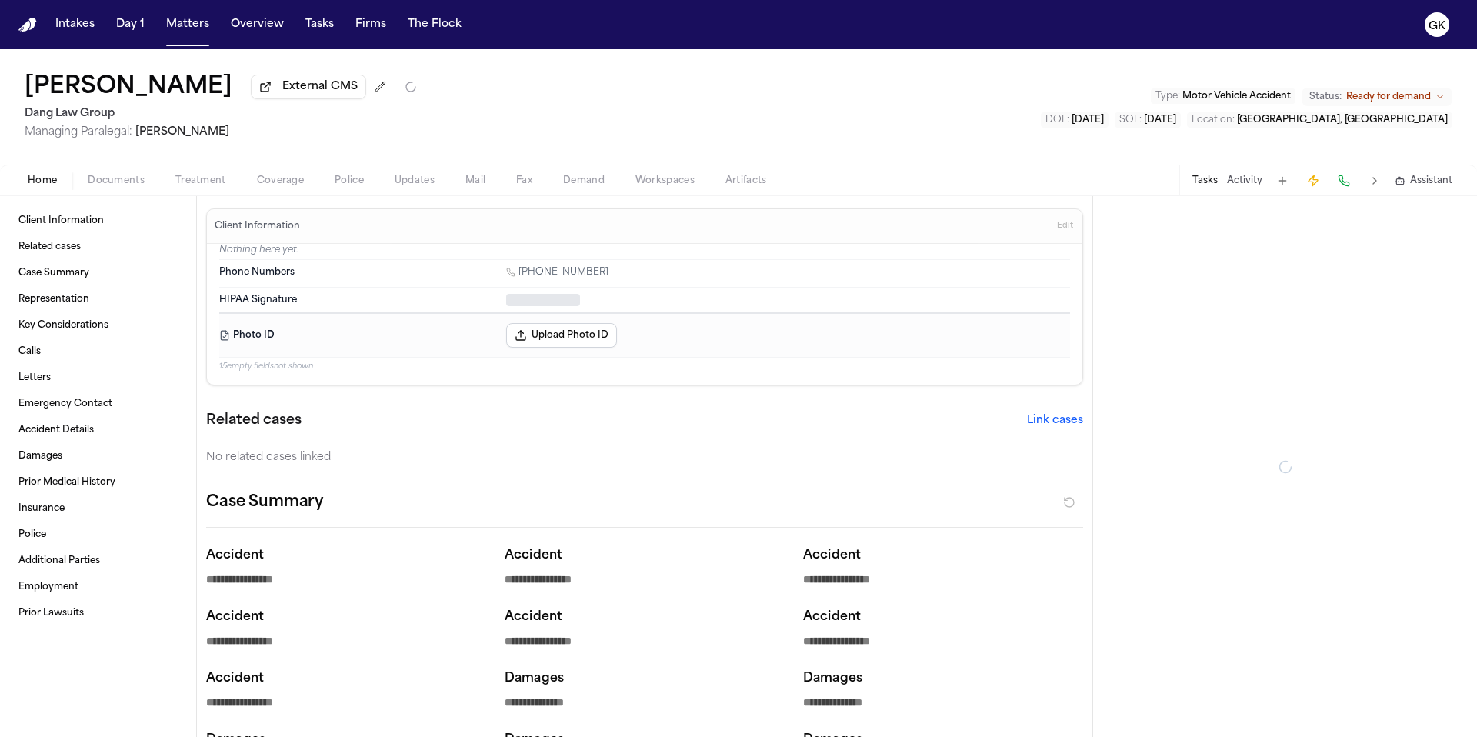
type textarea "*"
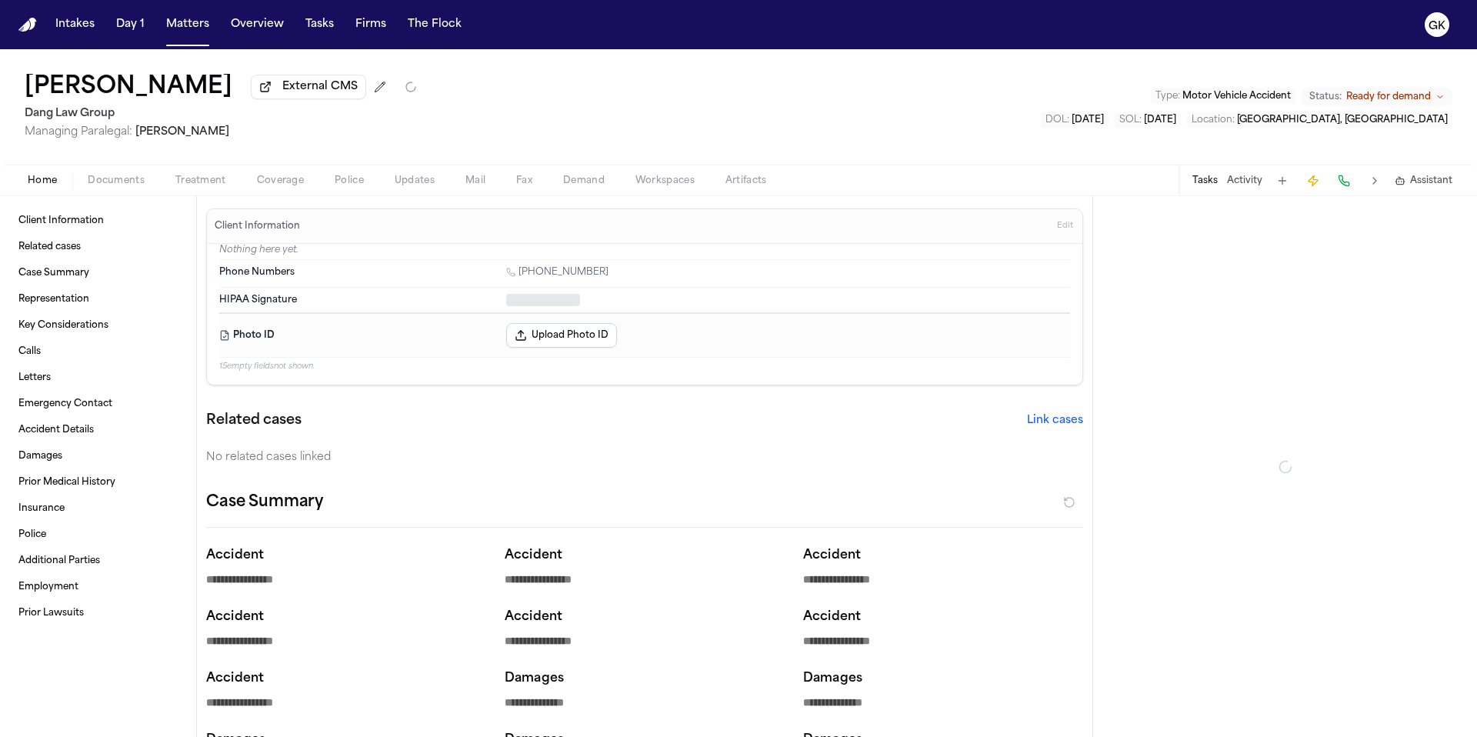
type textarea "*"
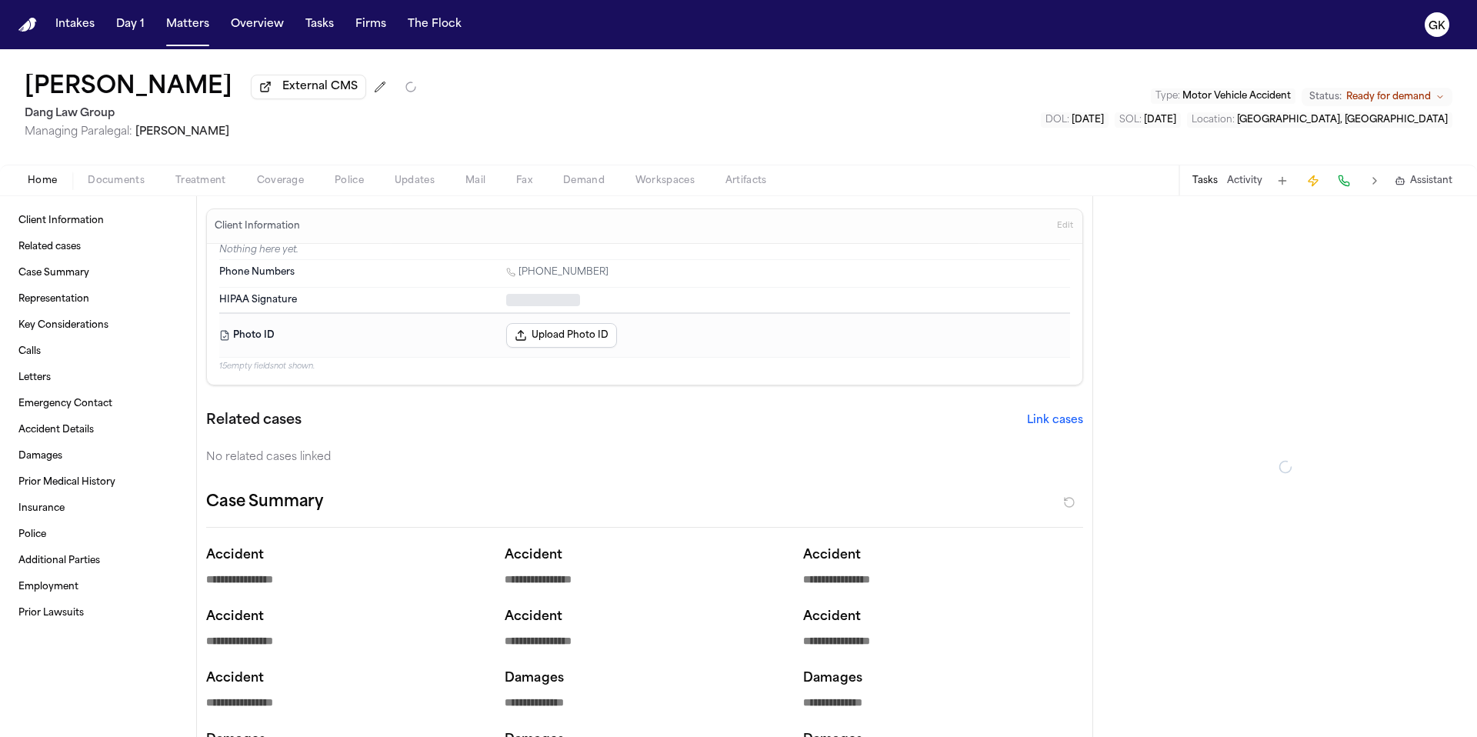
type textarea "*"
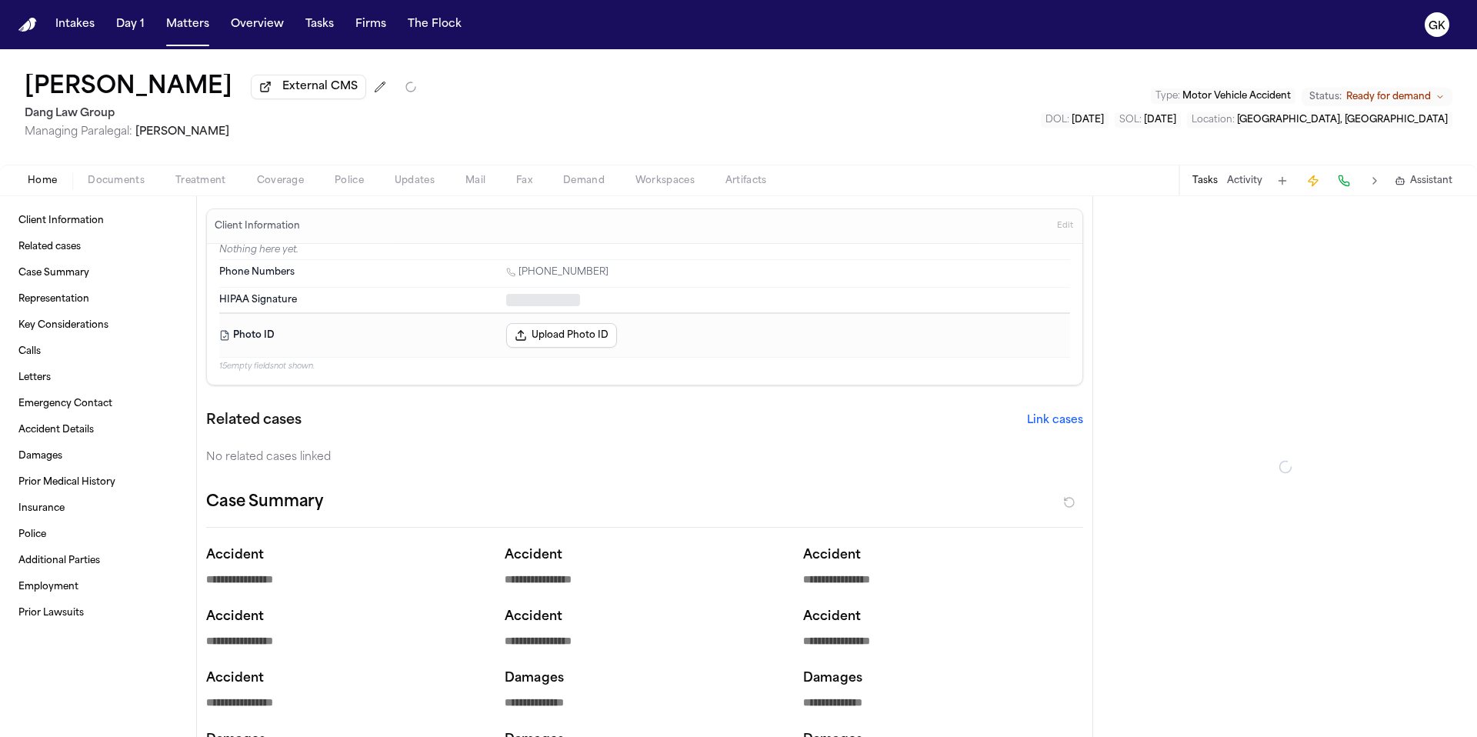
type textarea "*"
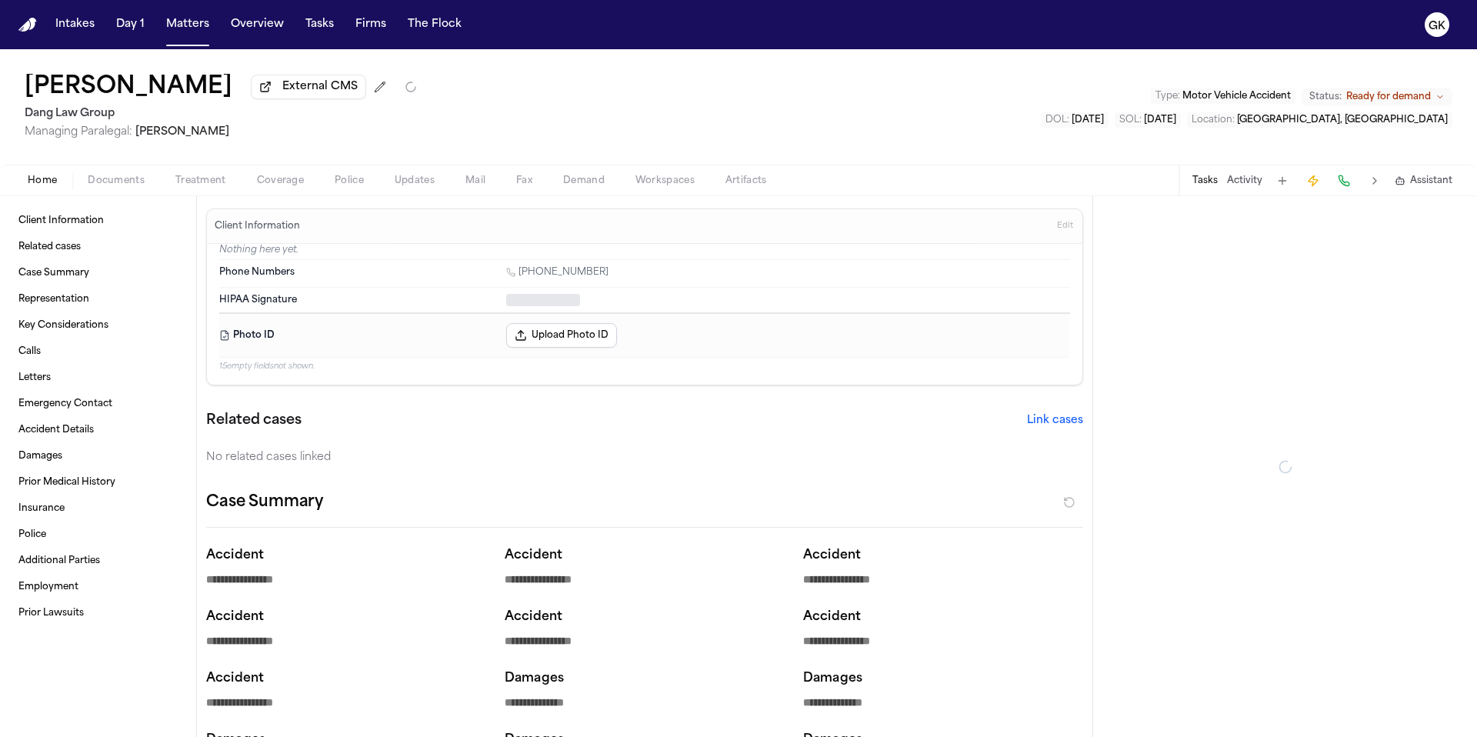
type textarea "*"
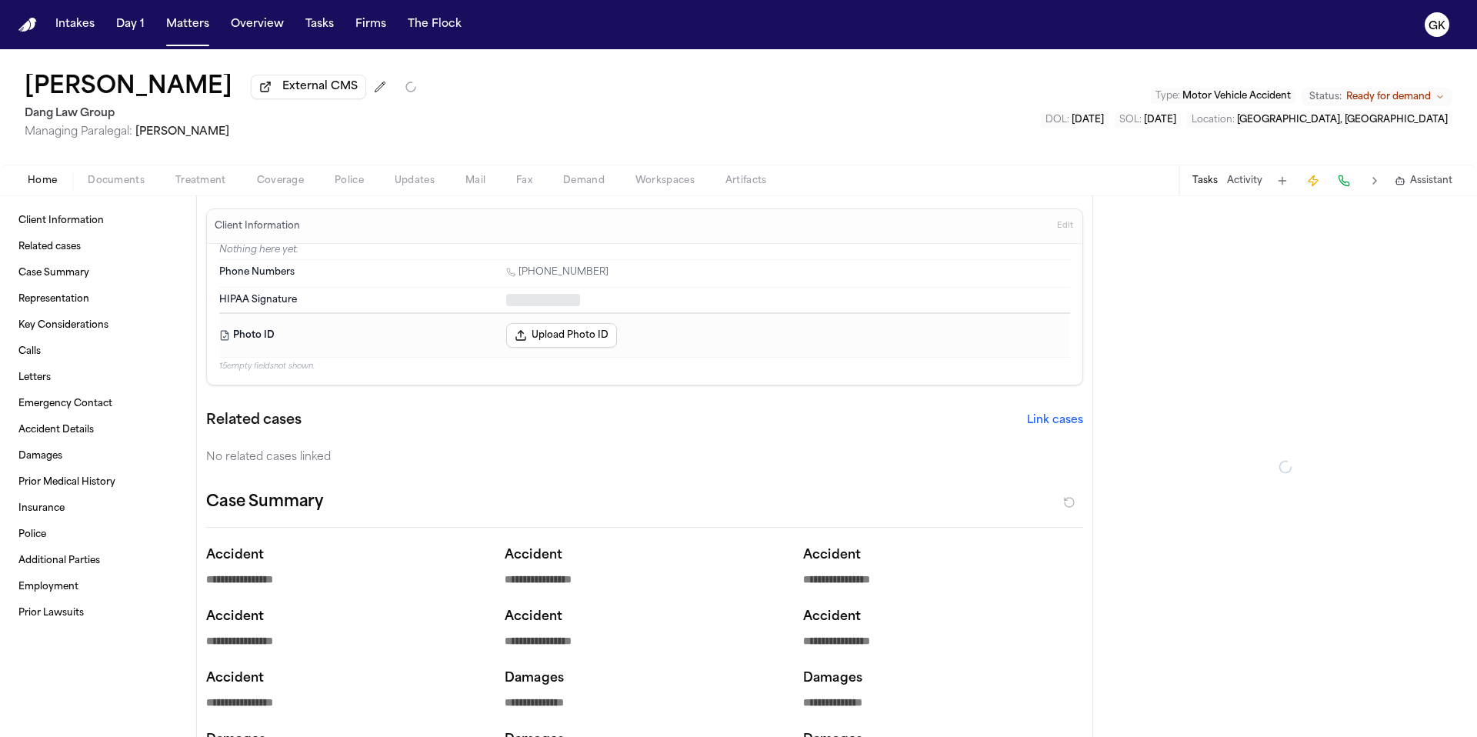
type textarea "*"
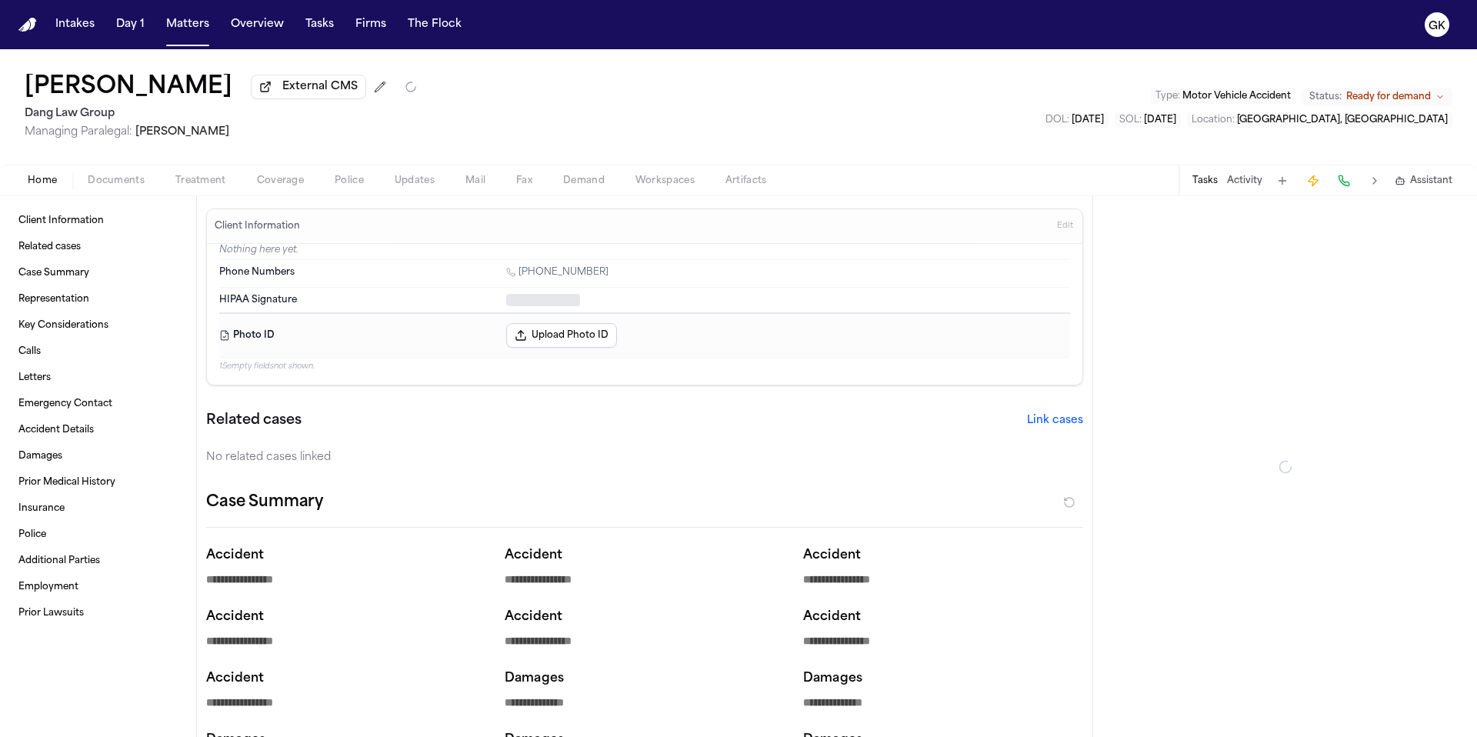
type textarea "*"
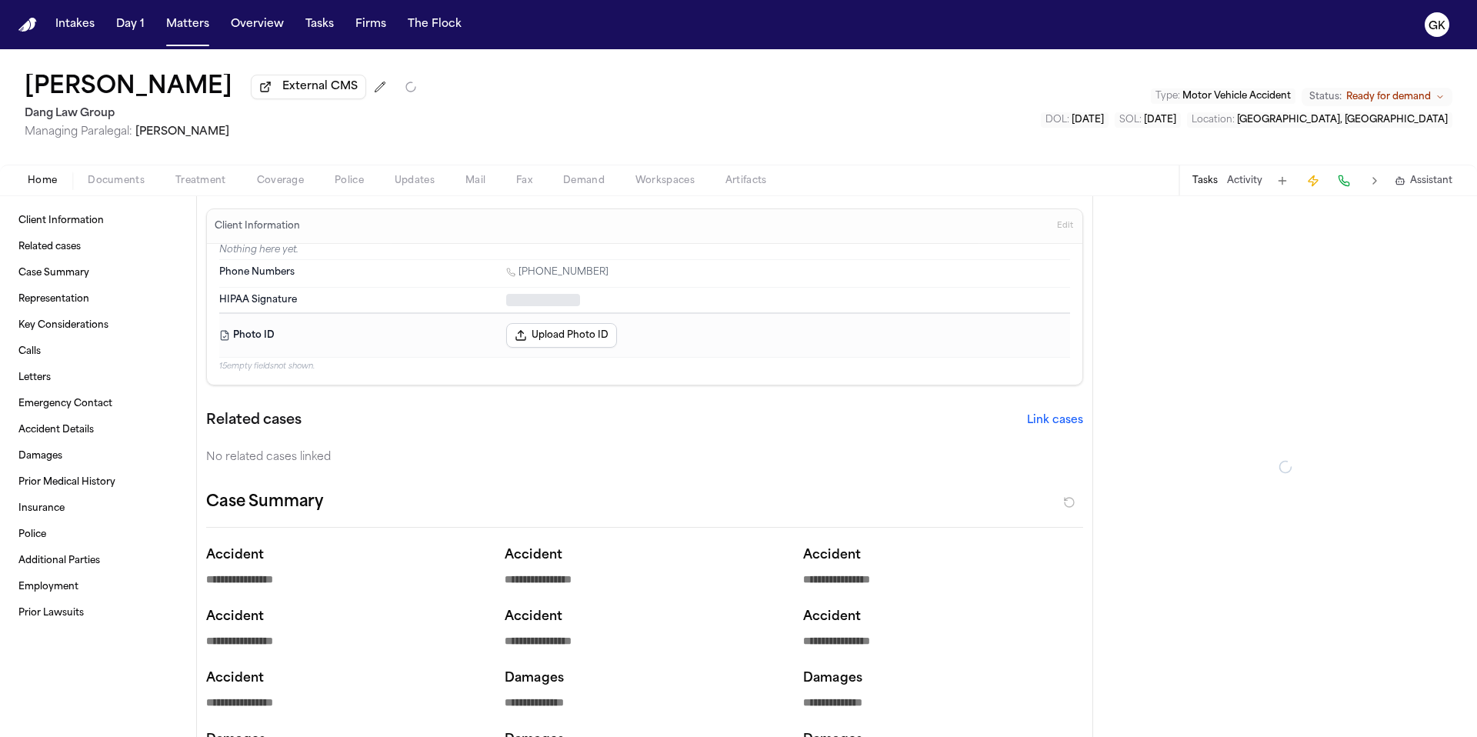
type textarea "*"
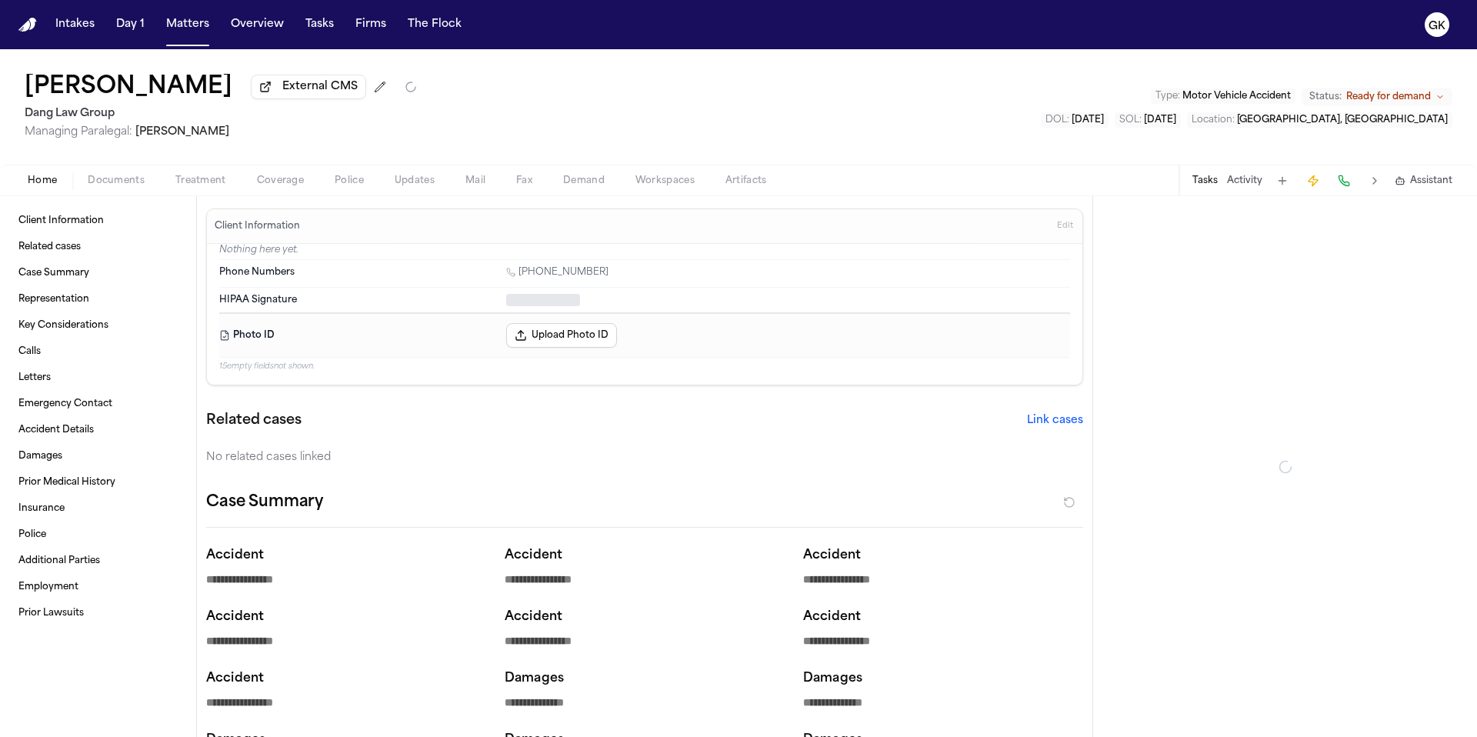
type textarea "*"
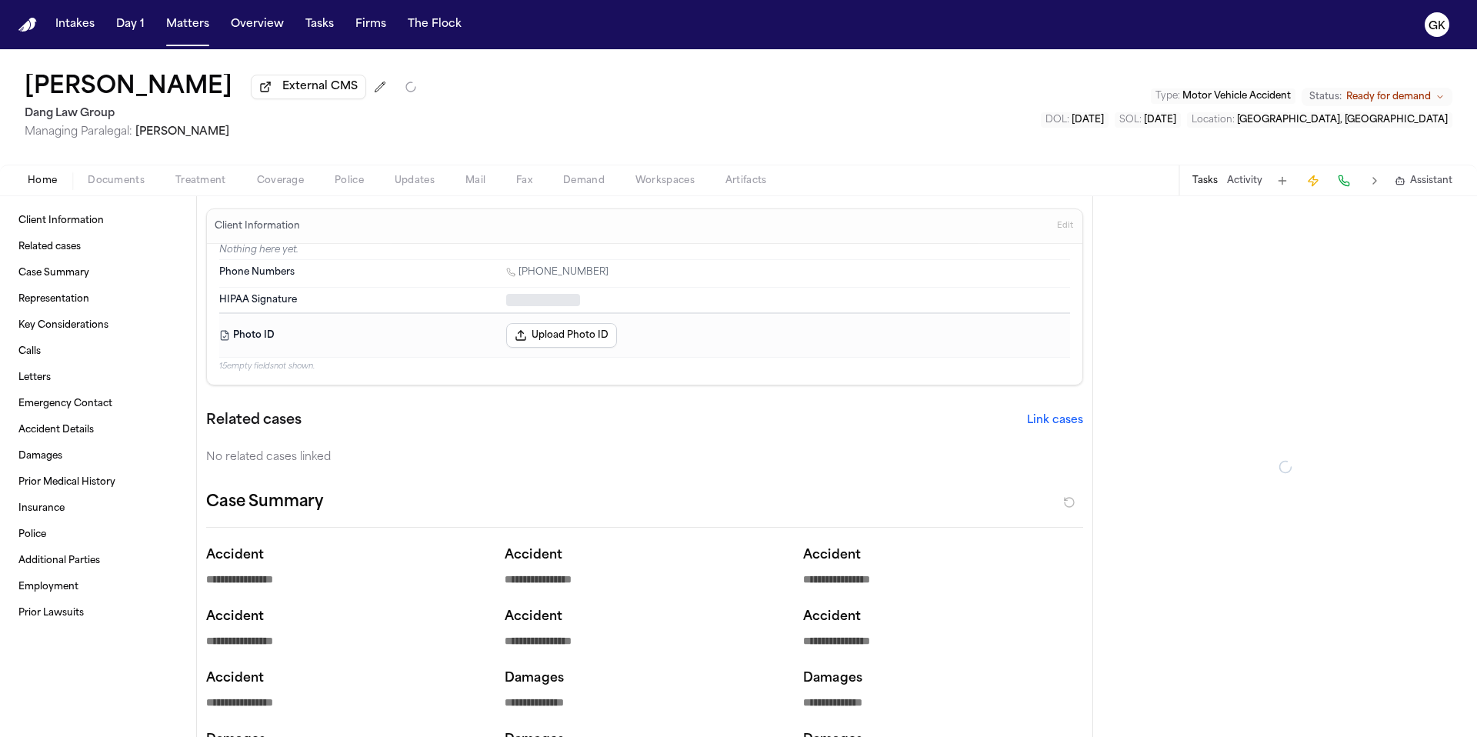
type textarea "*"
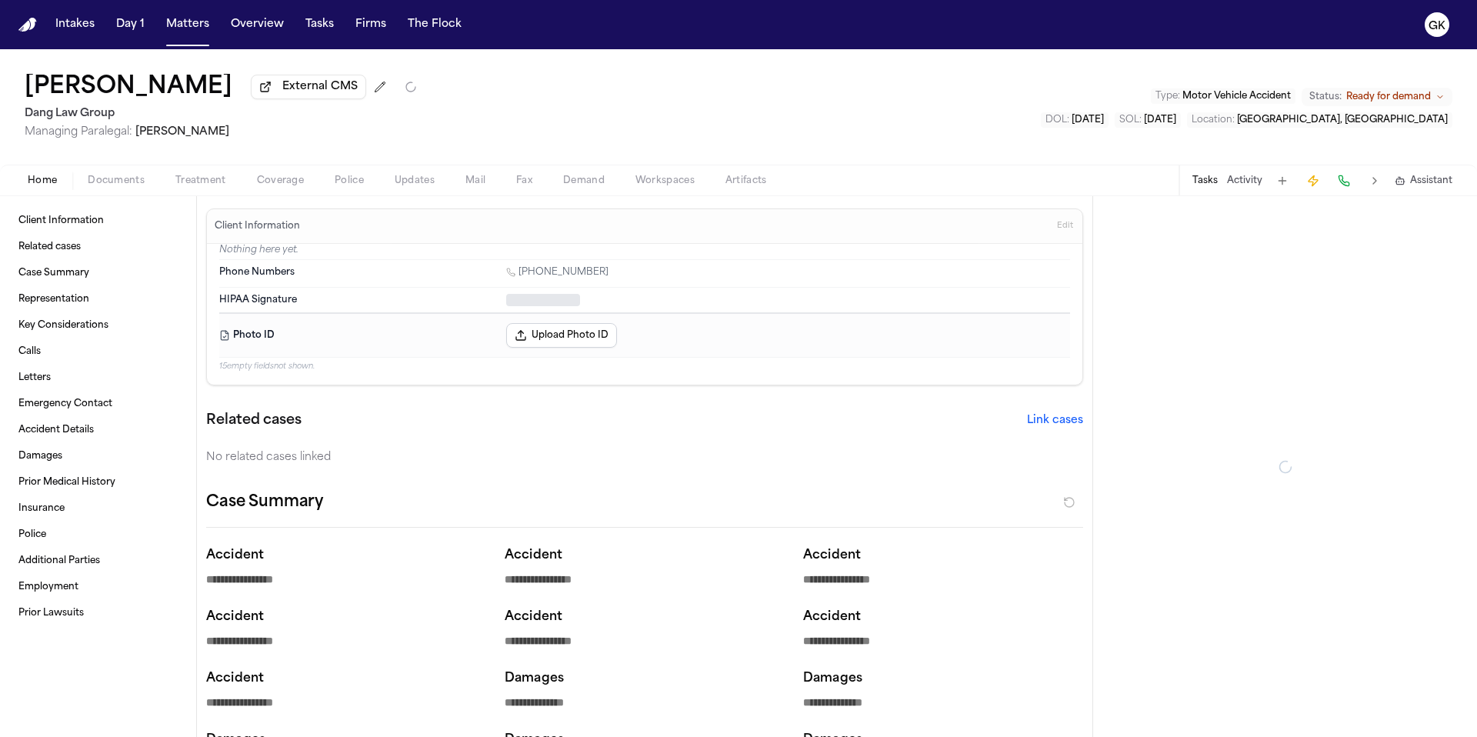
type textarea "*"
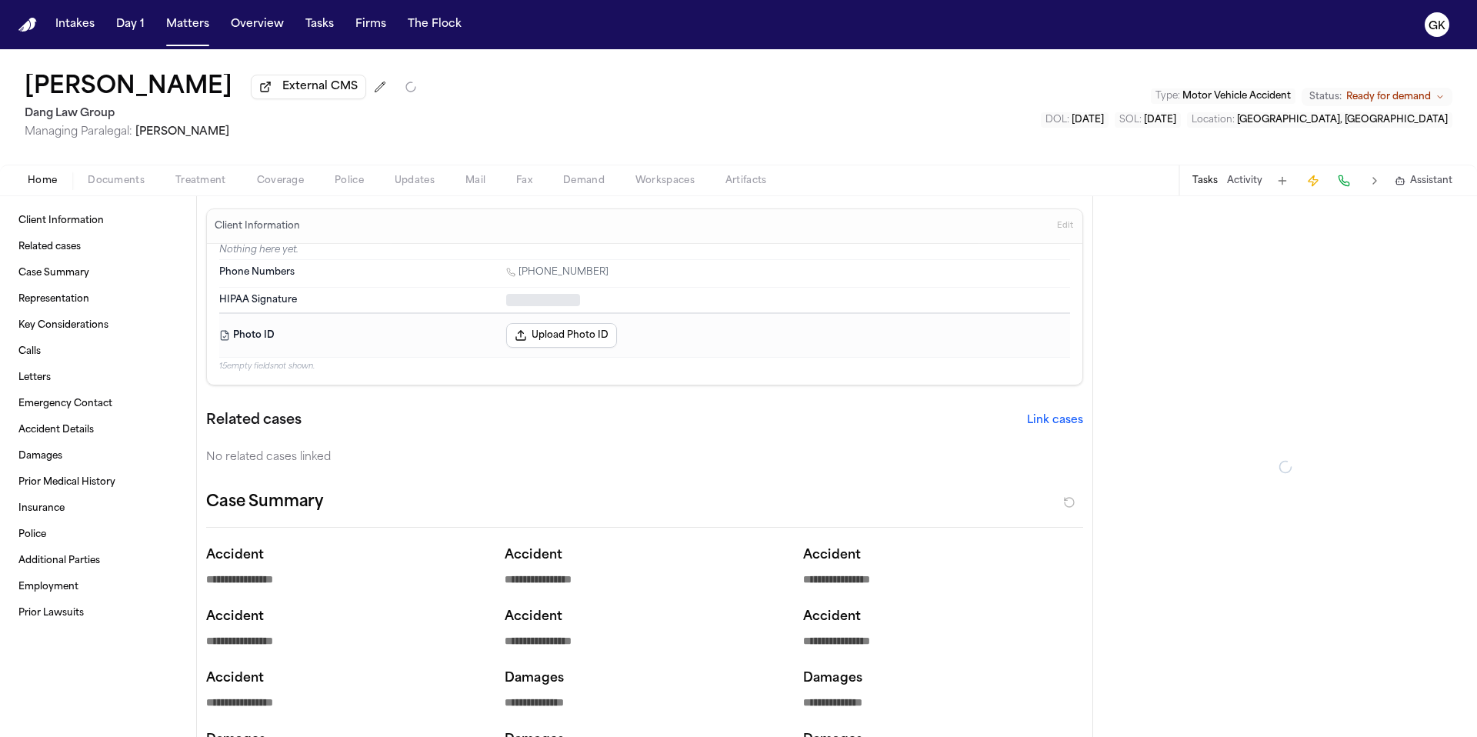
type textarea "*"
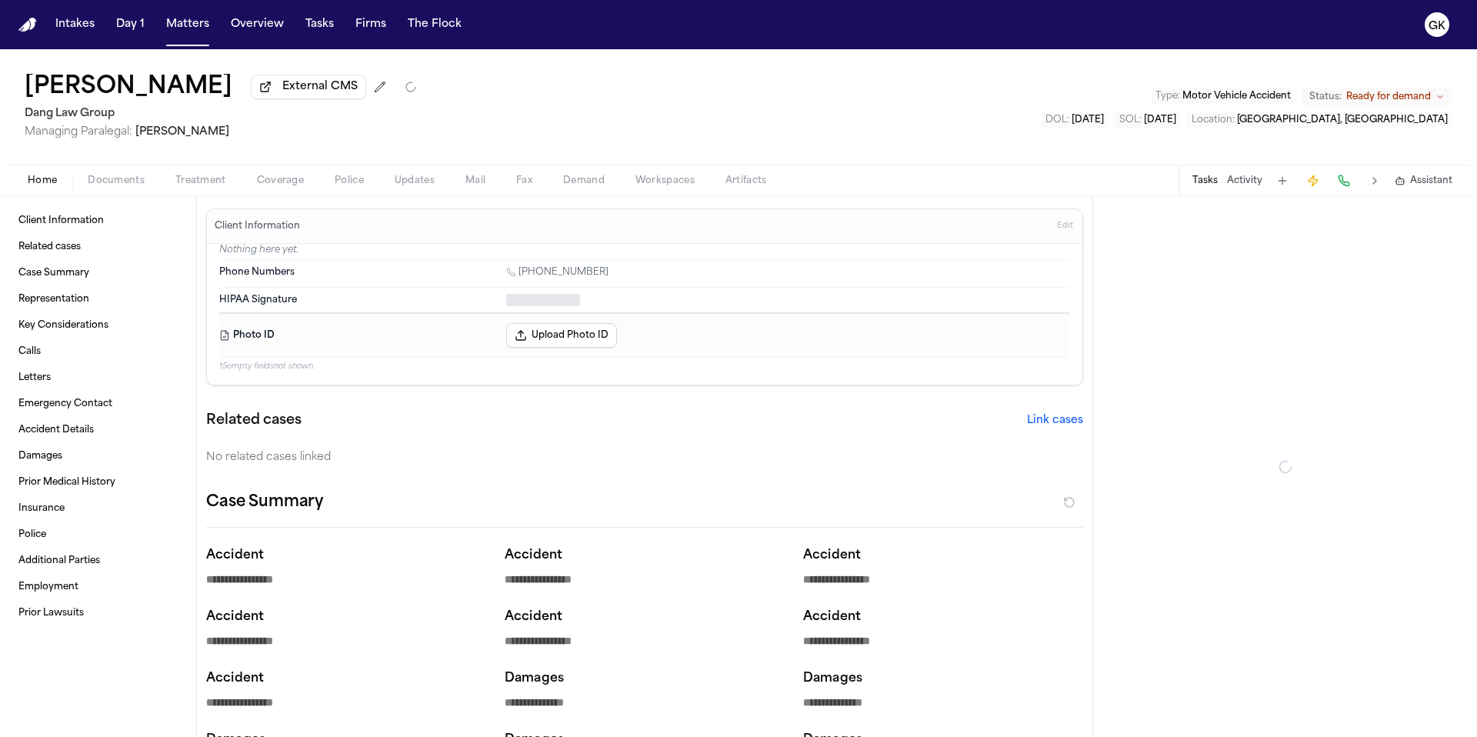
type textarea "*"
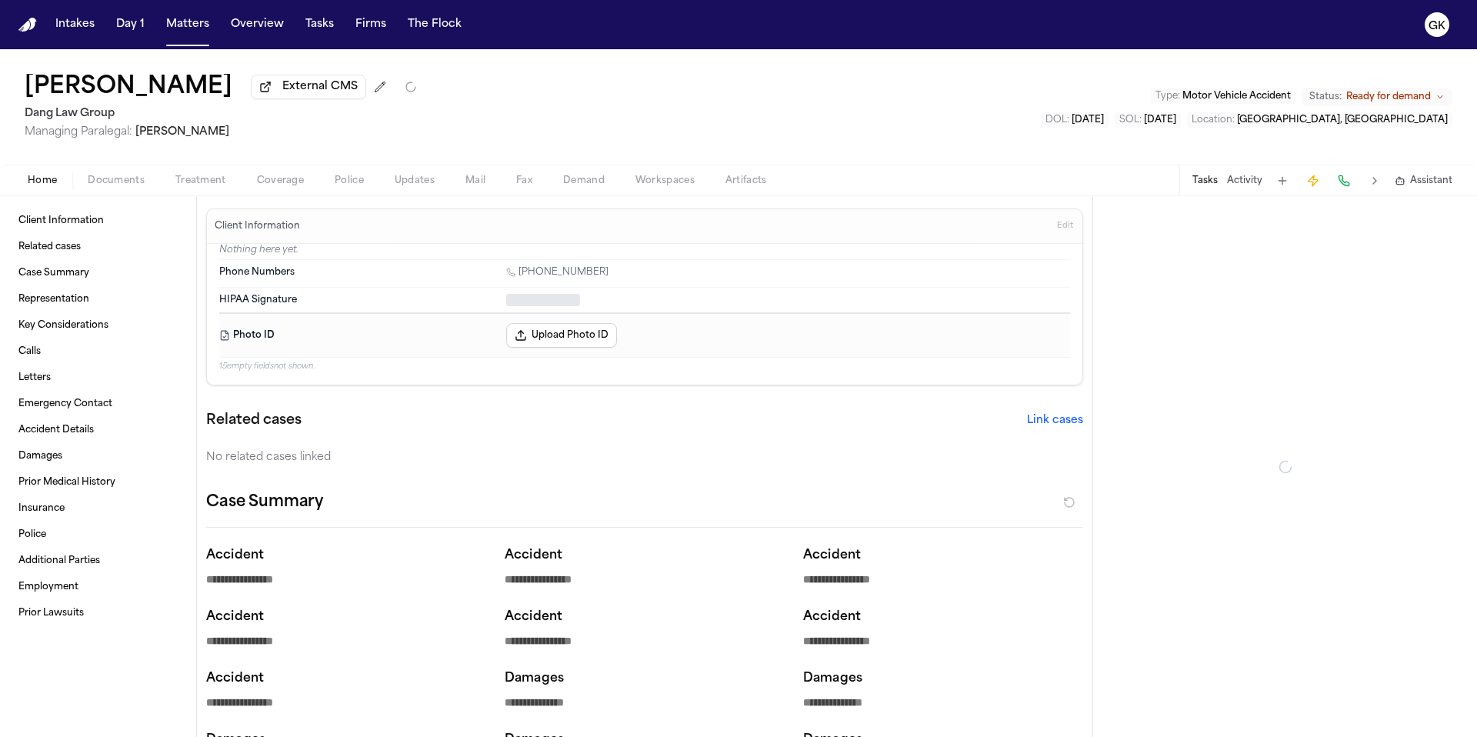
type textarea "*"
click at [1405, 95] on span "Ready for demand" at bounding box center [1388, 97] width 85 height 12
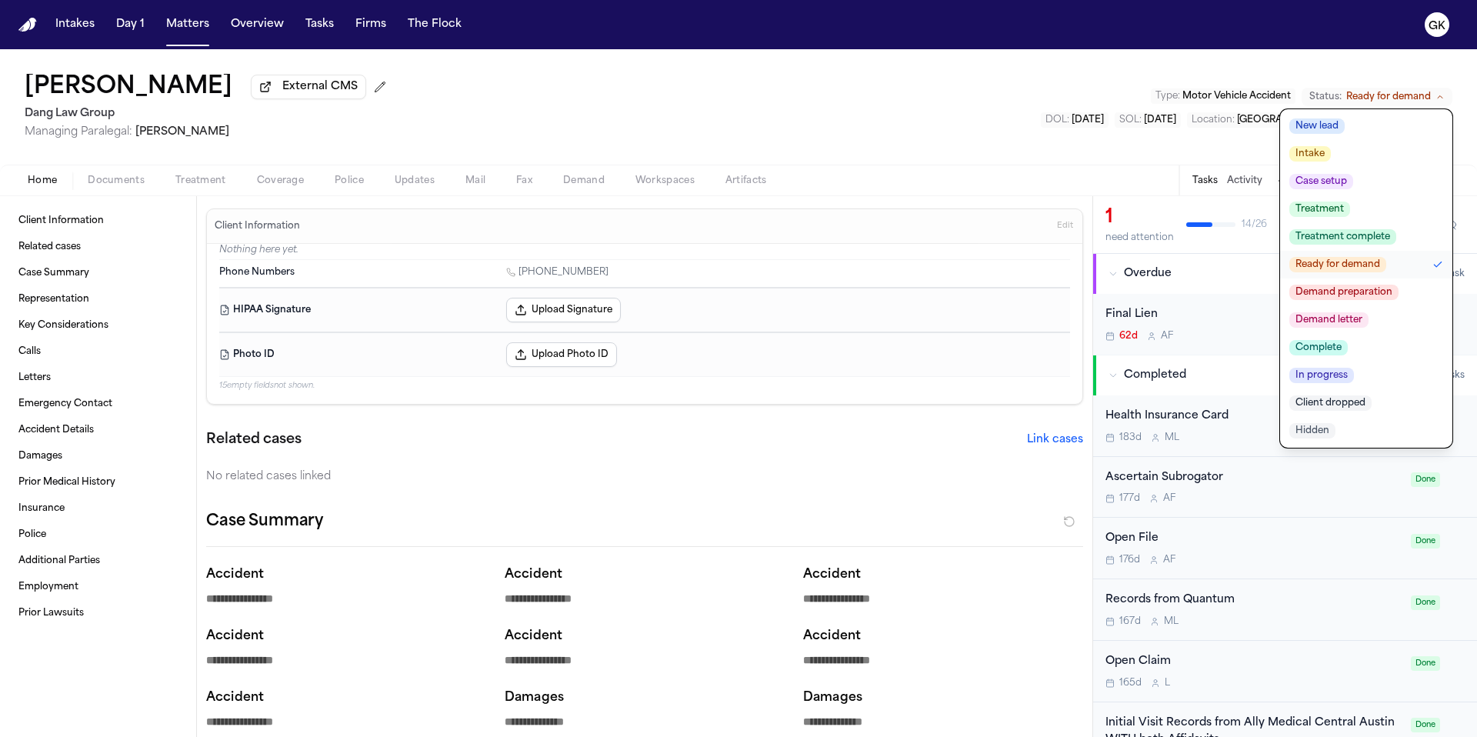
click at [1389, 298] on span "Demand preparation" at bounding box center [1343, 292] width 109 height 15
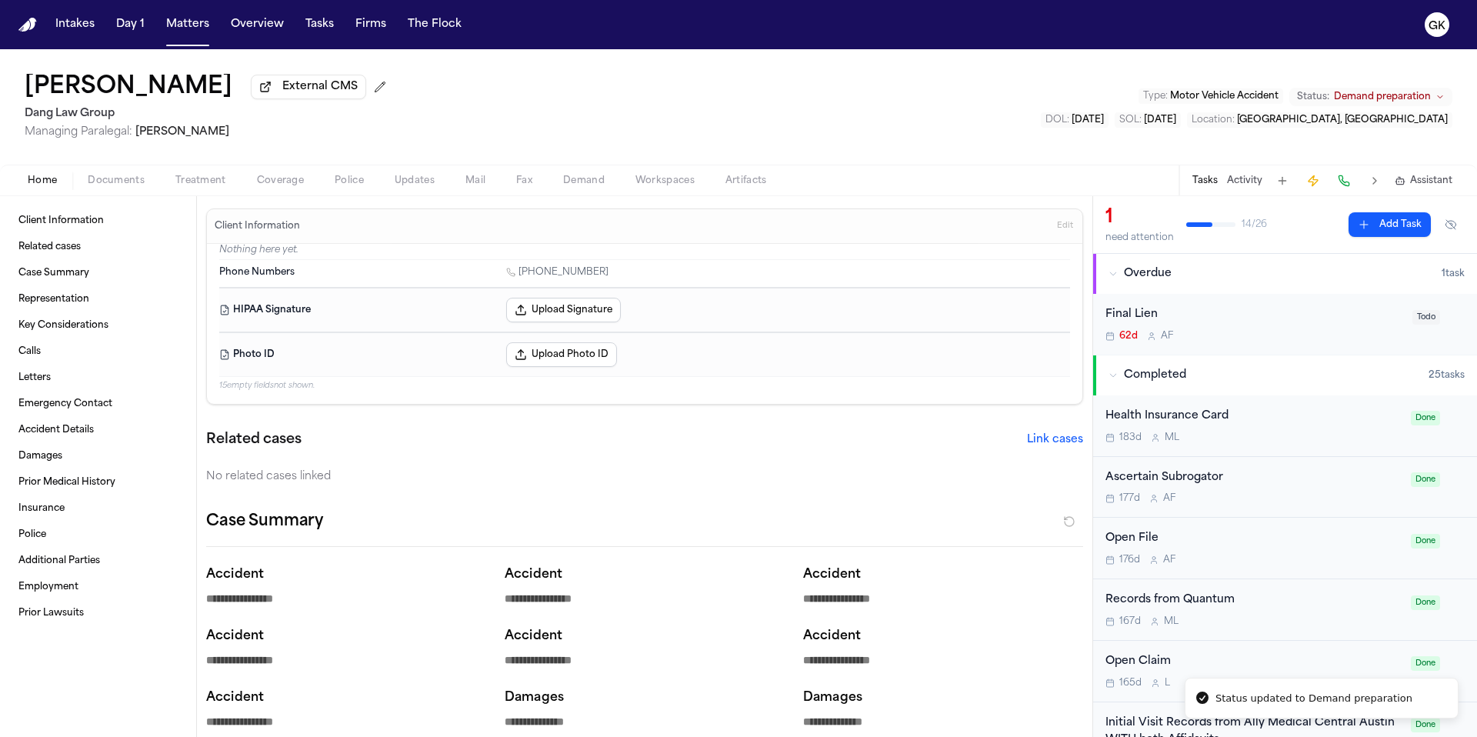
click at [31, 27] on img "Home" at bounding box center [27, 25] width 18 height 15
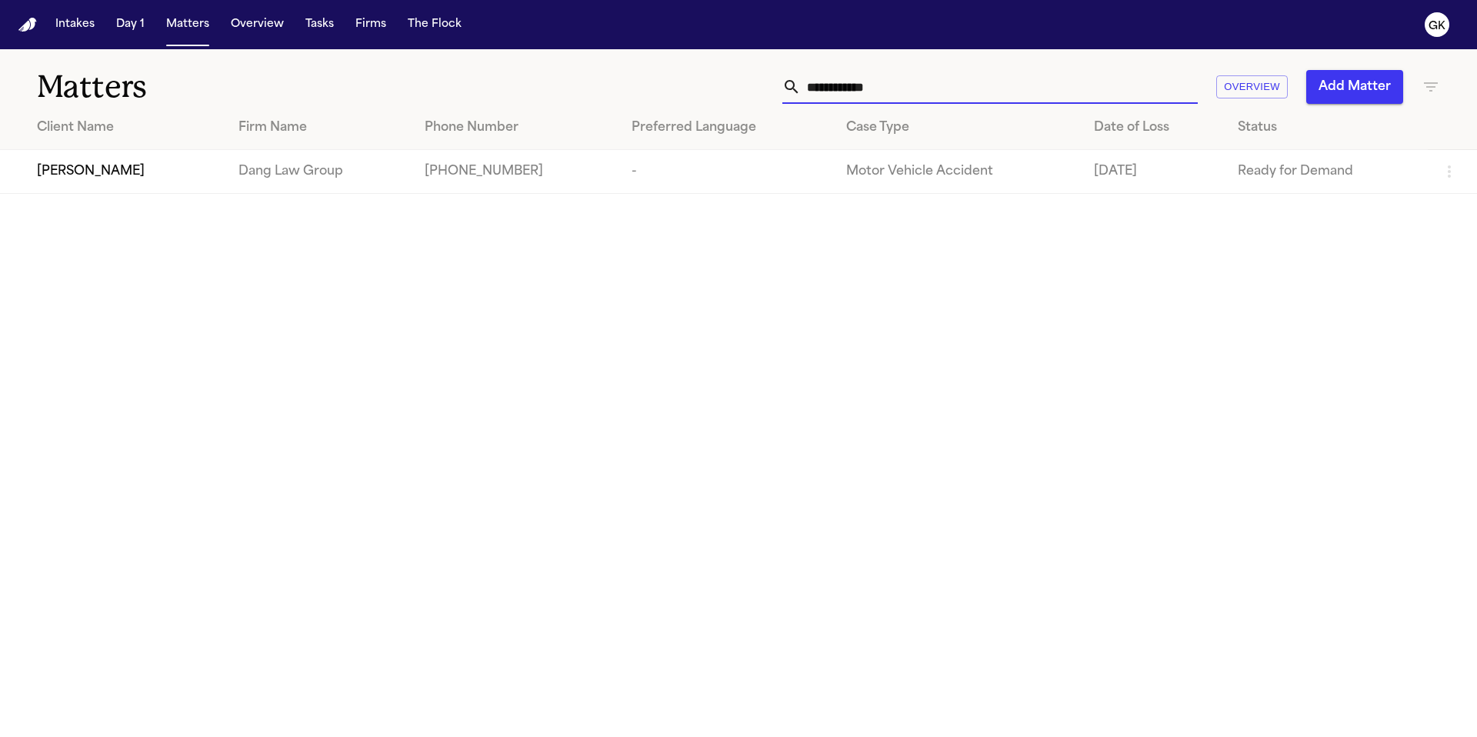
drag, startPoint x: 908, startPoint y: 80, endPoint x: 622, endPoint y: 94, distance: 286.4
click at [622, 94] on div "**********" at bounding box center [942, 87] width 994 height 34
drag, startPoint x: 902, startPoint y: 74, endPoint x: 886, endPoint y: 99, distance: 30.1
click at [902, 74] on input "**********" at bounding box center [999, 87] width 397 height 34
click at [887, 99] on input "**********" at bounding box center [999, 87] width 397 height 34
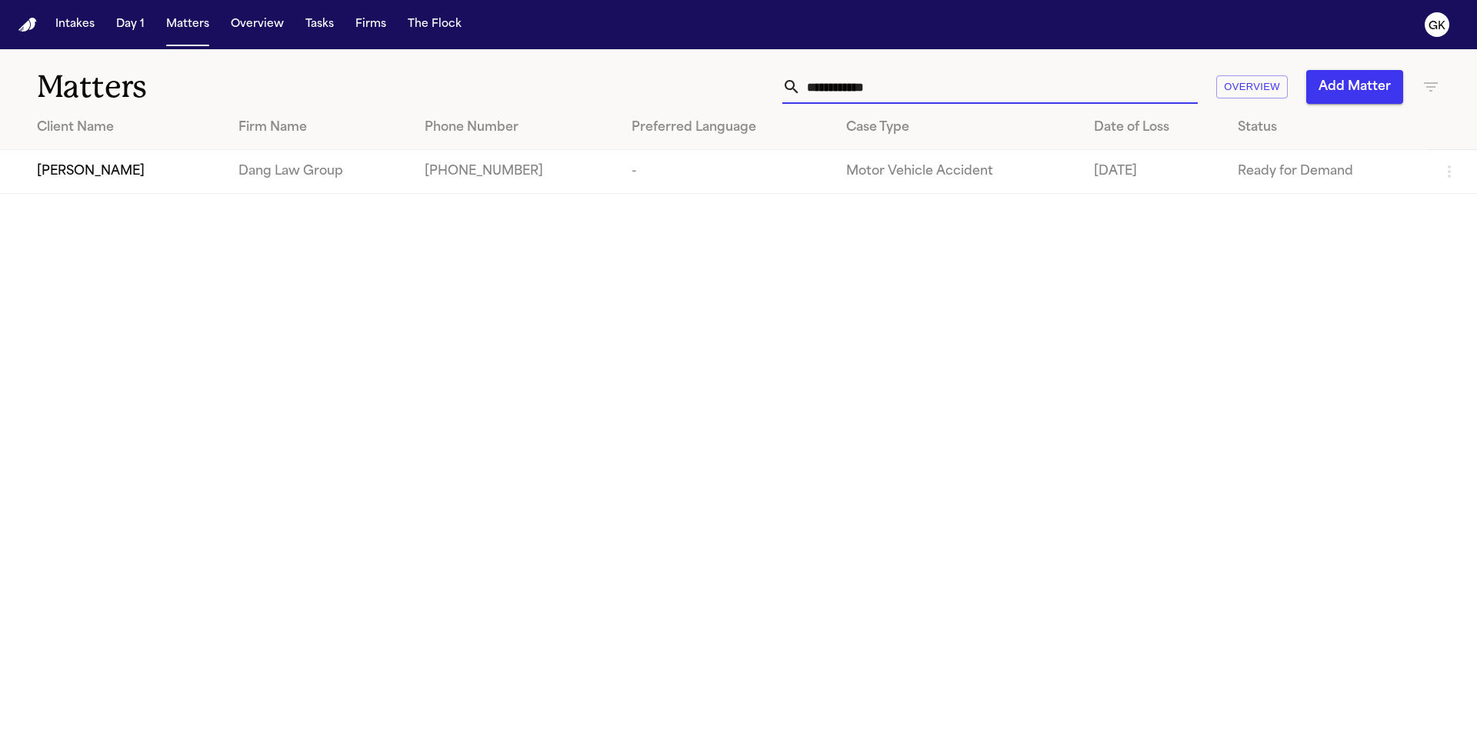
click at [889, 92] on input "**********" at bounding box center [999, 87] width 397 height 34
click at [149, 175] on div "[PERSON_NAME]" at bounding box center [121, 171] width 169 height 18
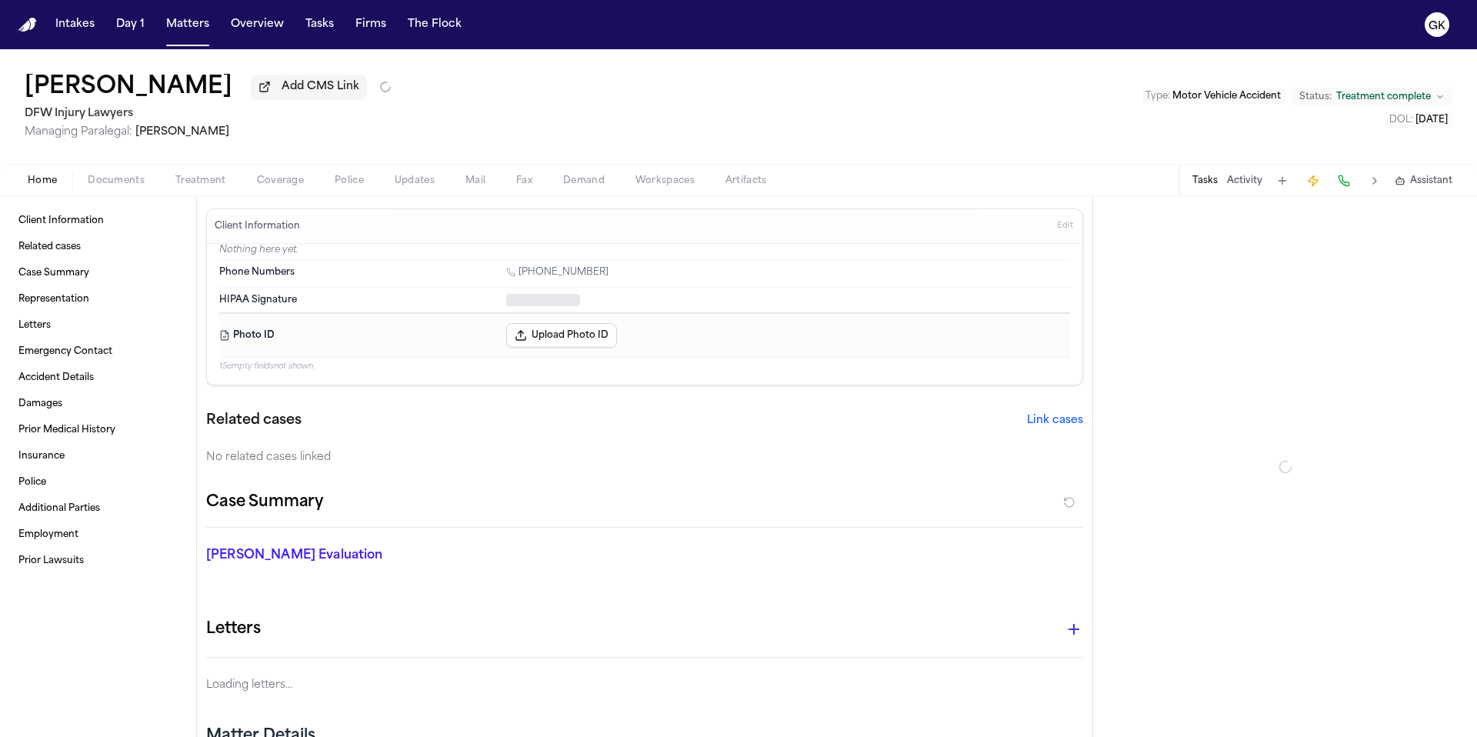
click at [1407, 98] on span "Treatment complete" at bounding box center [1383, 97] width 95 height 12
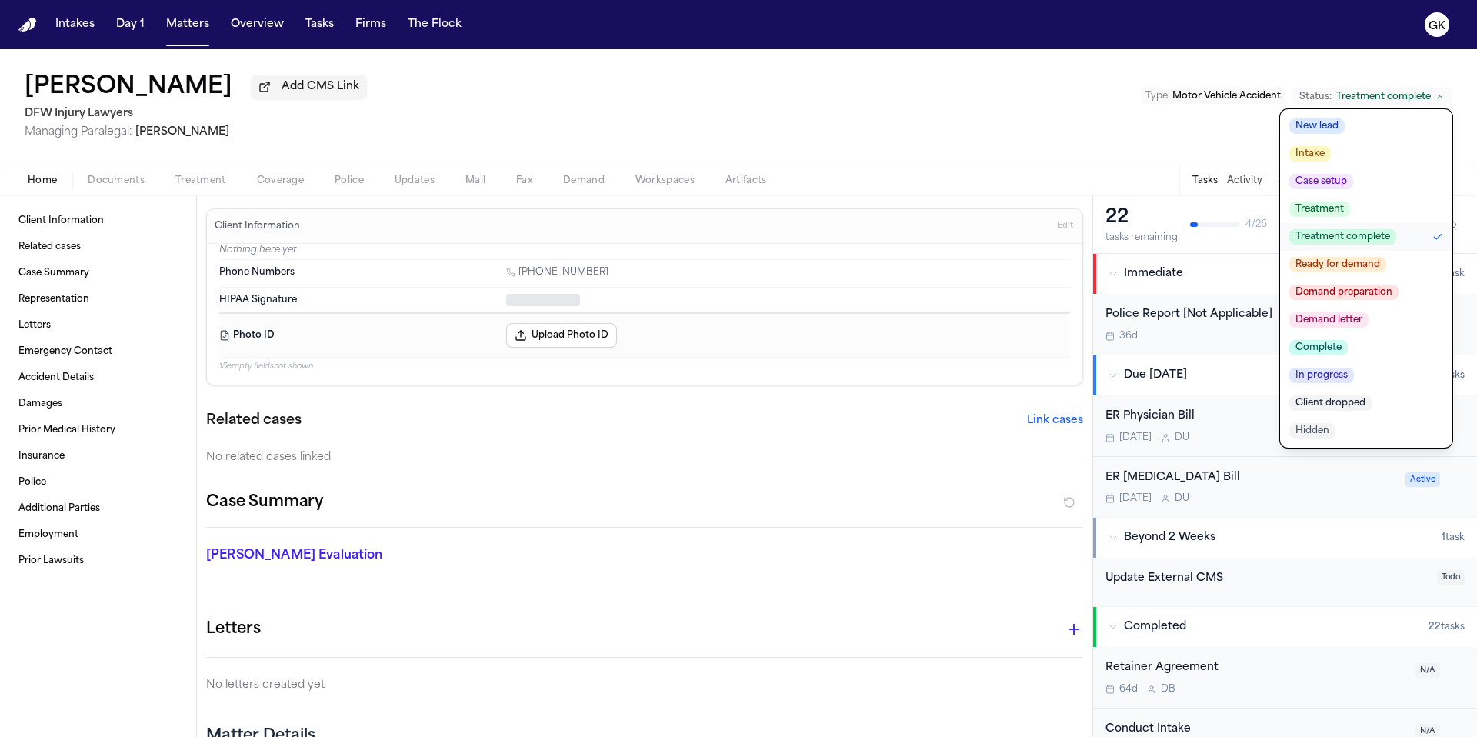
click at [1372, 295] on span "Demand preparation" at bounding box center [1343, 292] width 109 height 15
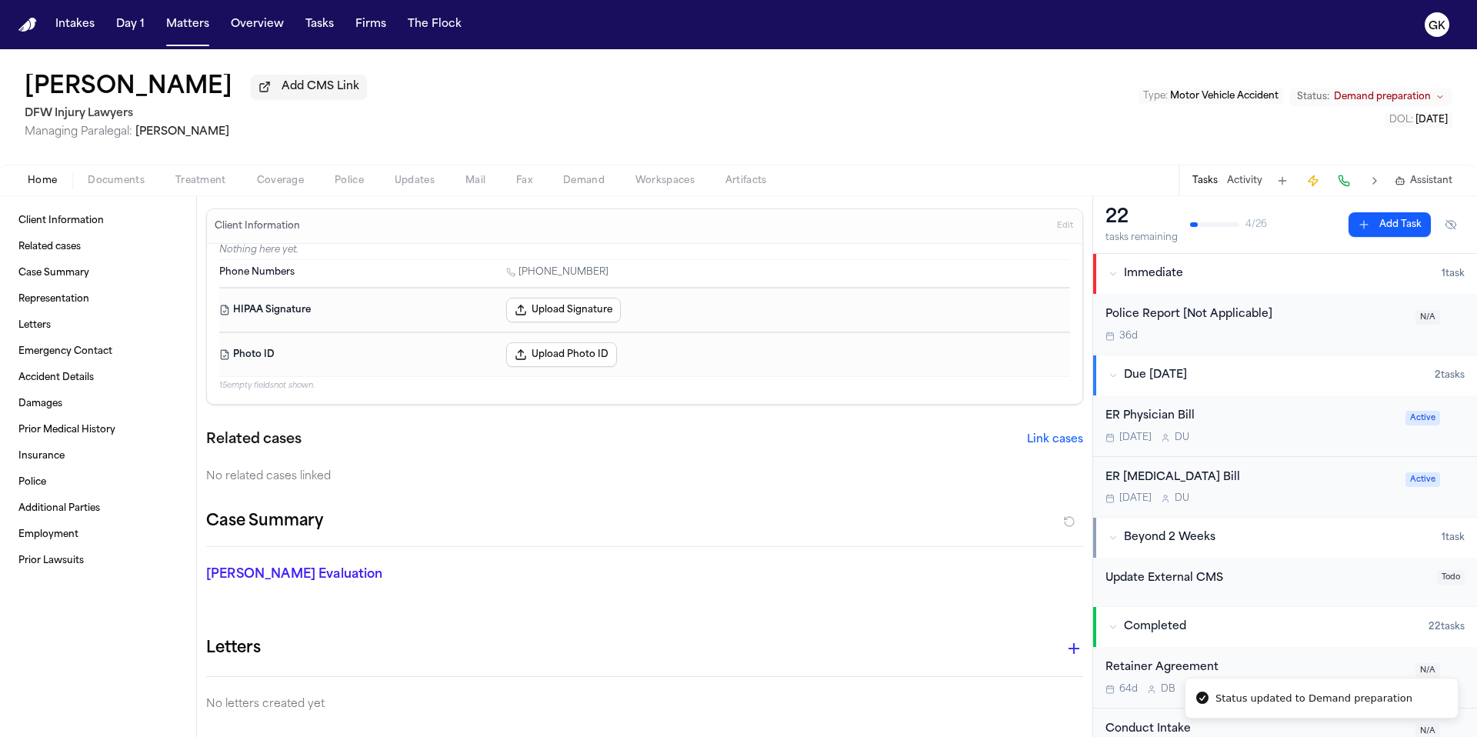
click at [1003, 102] on div "[PERSON_NAME] Add CMS Link DFW Injury Lawyers Managing Paralegal: [PERSON_NAME]…" at bounding box center [738, 106] width 1477 height 115
